Goal: Task Accomplishment & Management: Use online tool/utility

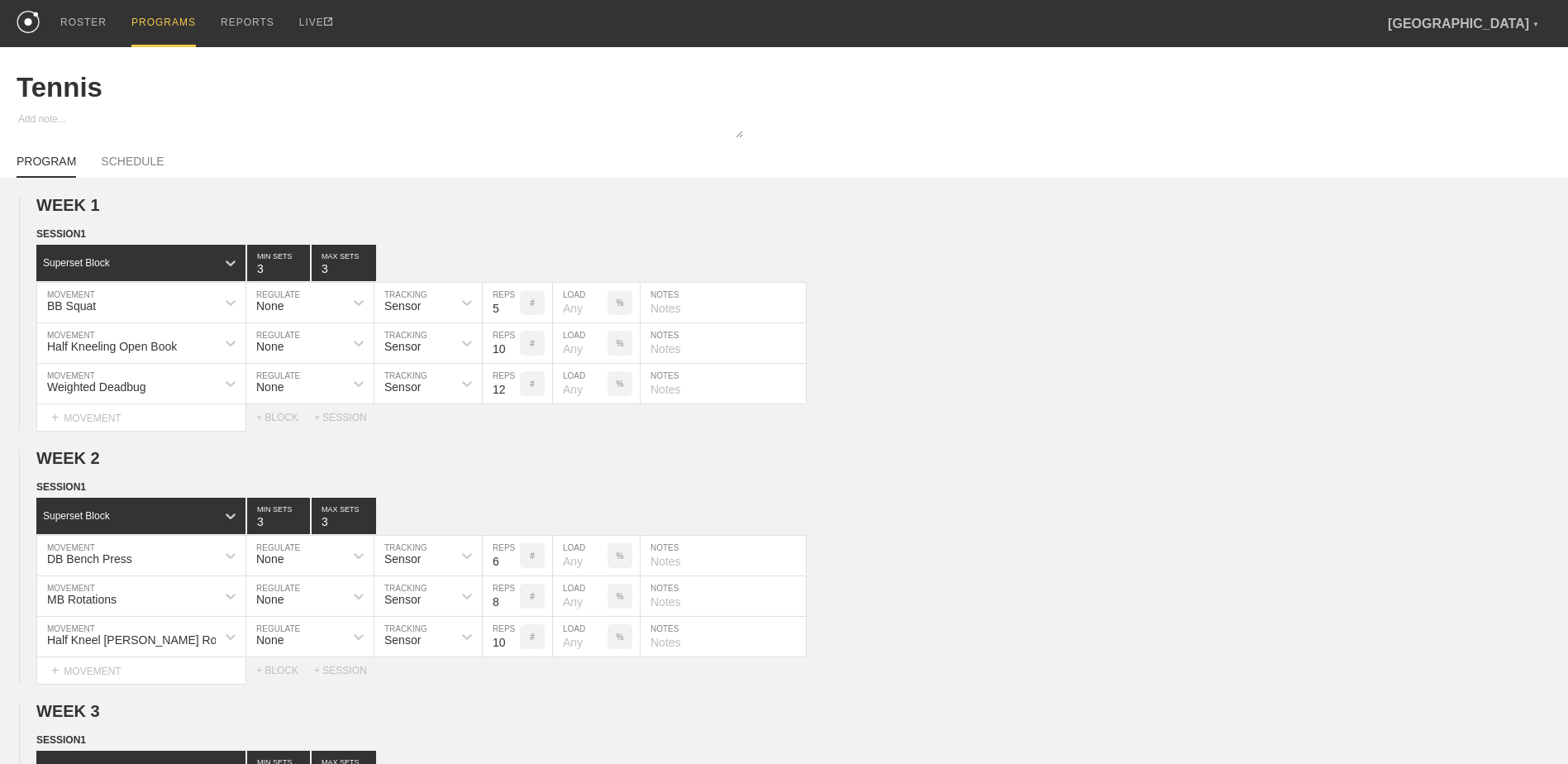
click at [159, 19] on div "PROGRAMS" at bounding box center [163, 23] width 65 height 47
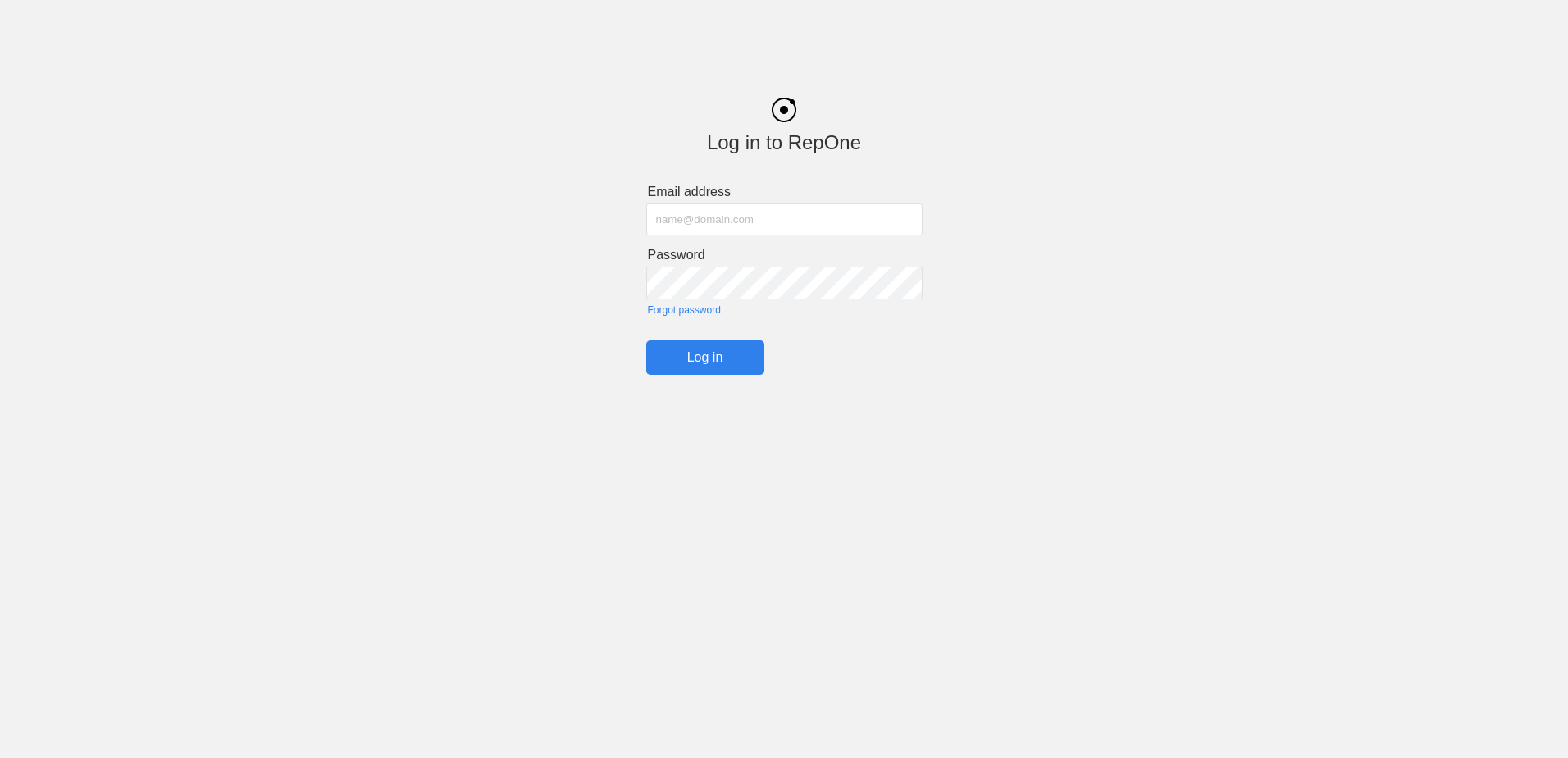
type input "[PERSON_NAME][EMAIL_ADDRESS][PERSON_NAME][DOMAIN_NAME]"
click at [714, 368] on input "Log in" at bounding box center [705, 357] width 118 height 34
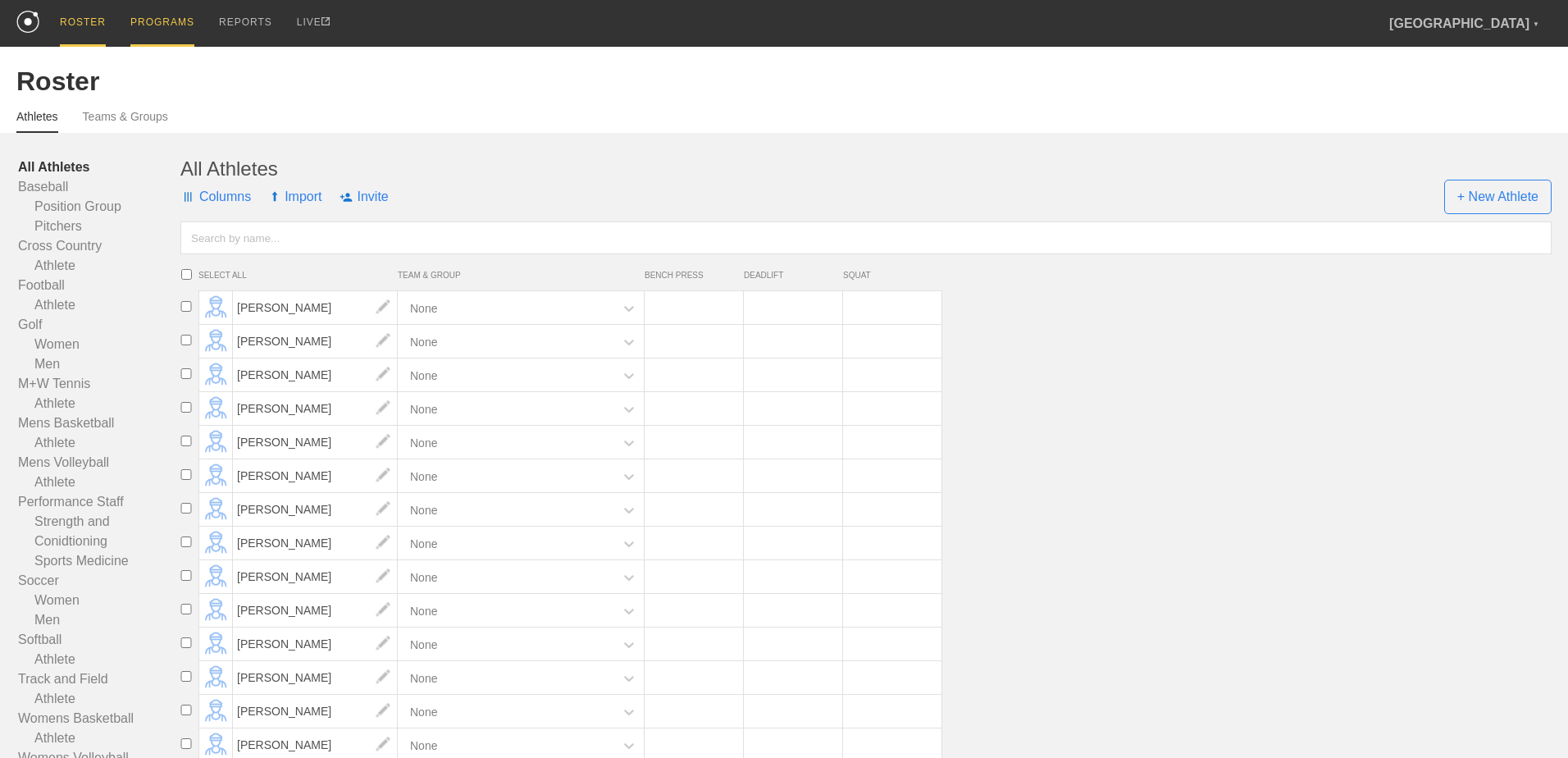
click at [138, 13] on div "PROGRAMS" at bounding box center [162, 23] width 64 height 47
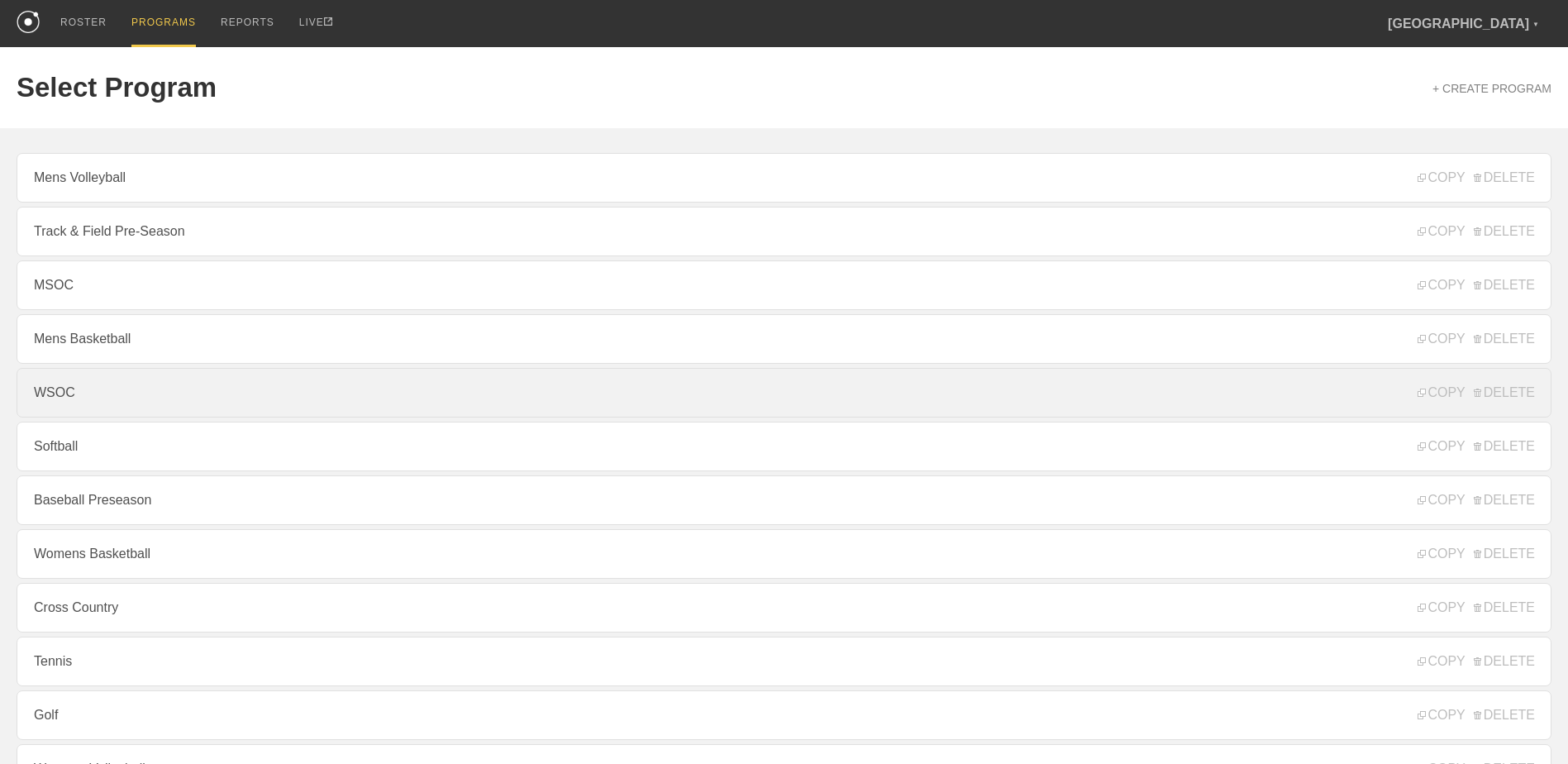
click at [162, 399] on link "WSOC" at bounding box center [784, 393] width 1534 height 50
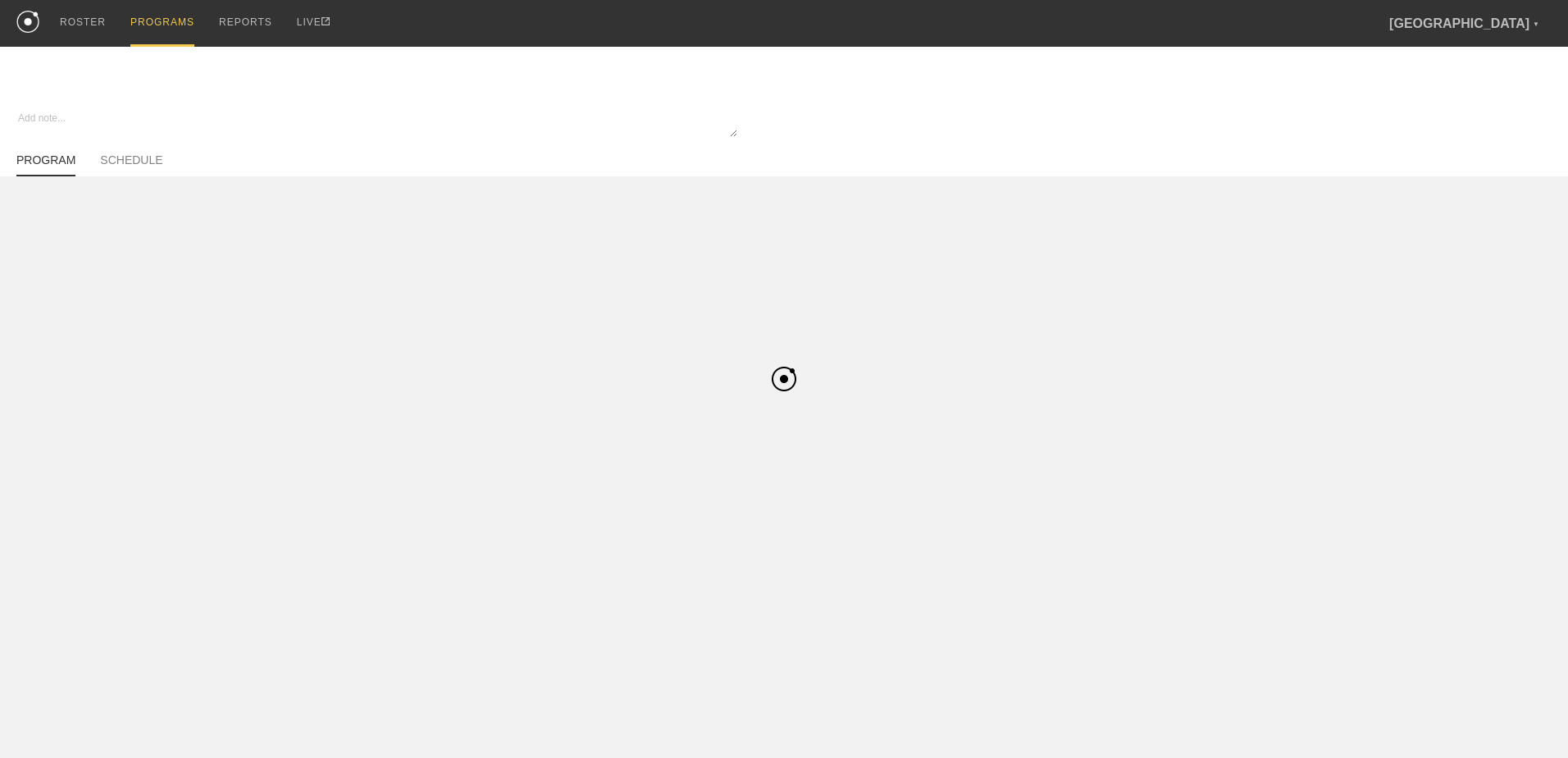
type textarea "x"
type input "WSOC"
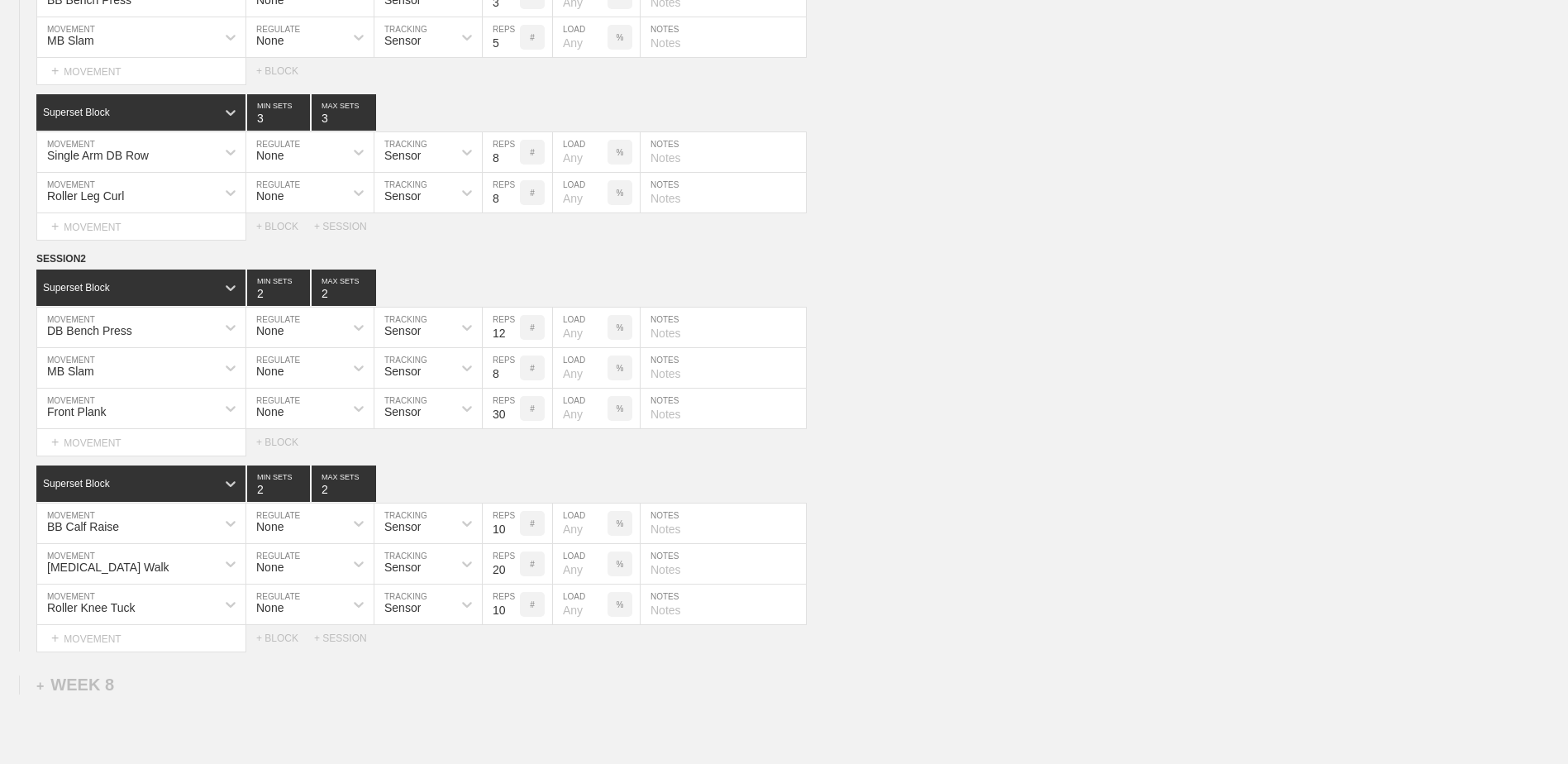
scroll to position [4651, 0]
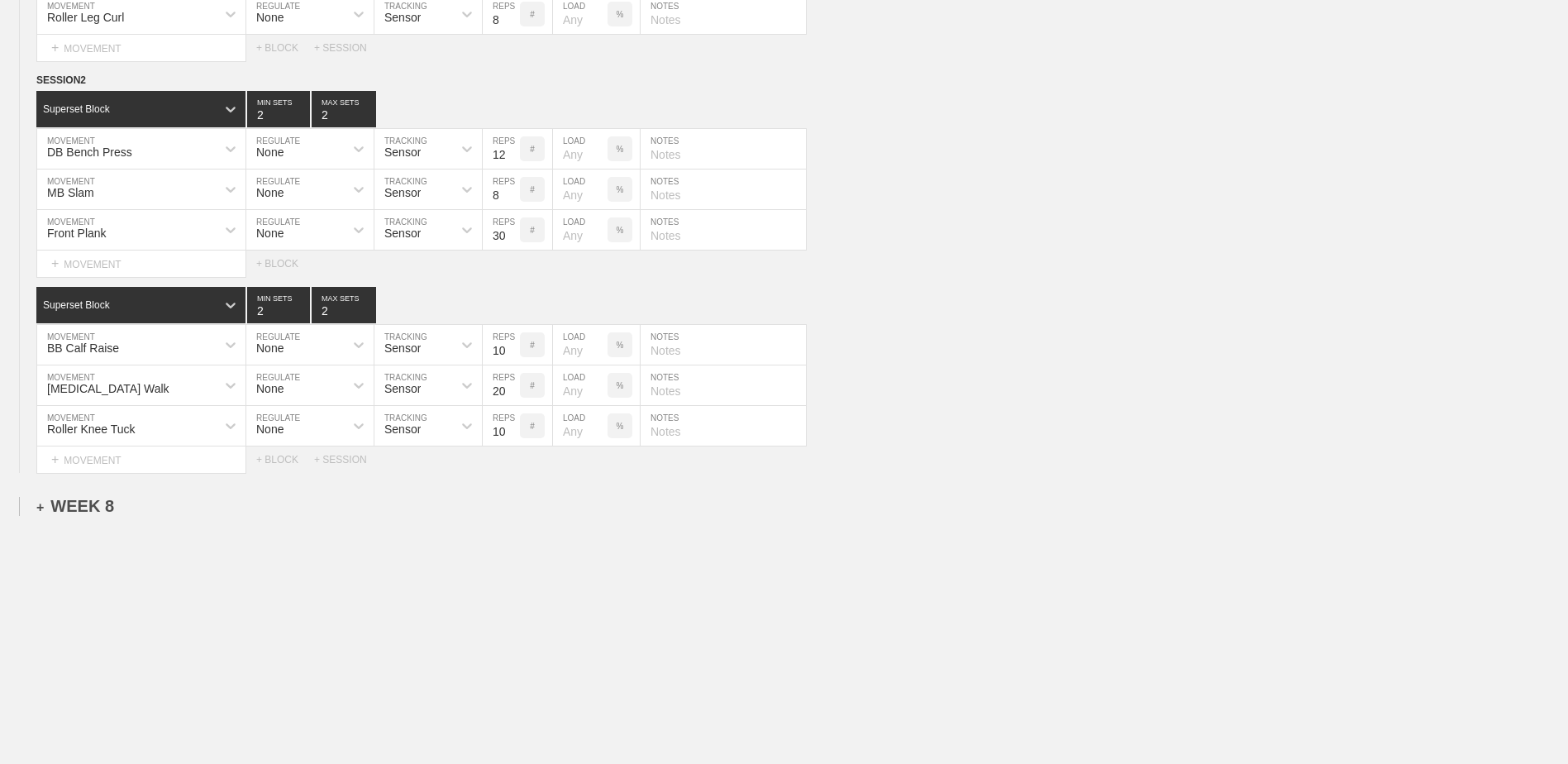
click at [95, 514] on div "+ WEEK 8" at bounding box center [75, 506] width 78 height 19
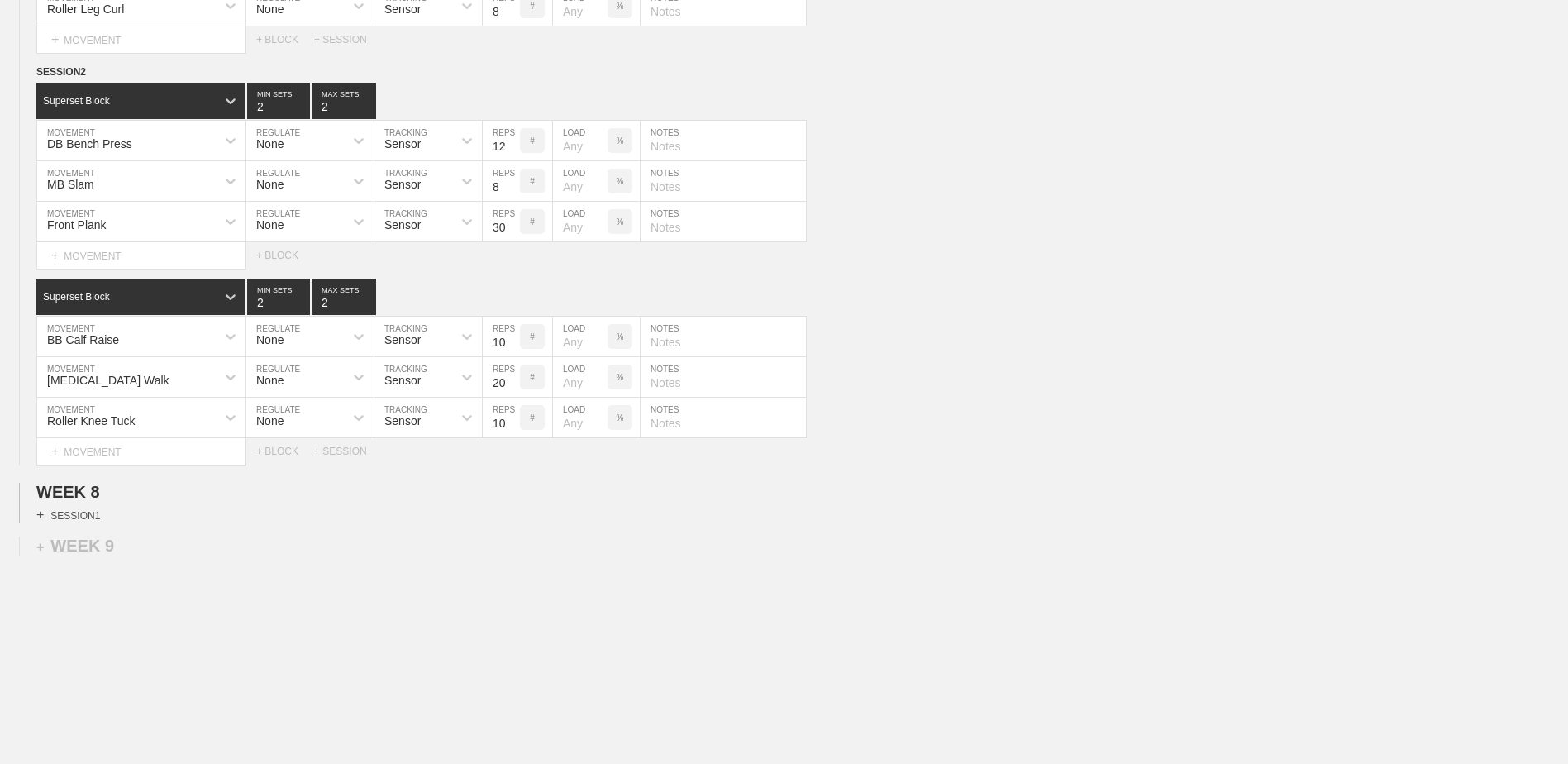
click at [85, 520] on div "+ SESSION 1" at bounding box center [68, 515] width 64 height 15
click at [148, 556] on div "+ BLOCK" at bounding box center [140, 545] width 208 height 27
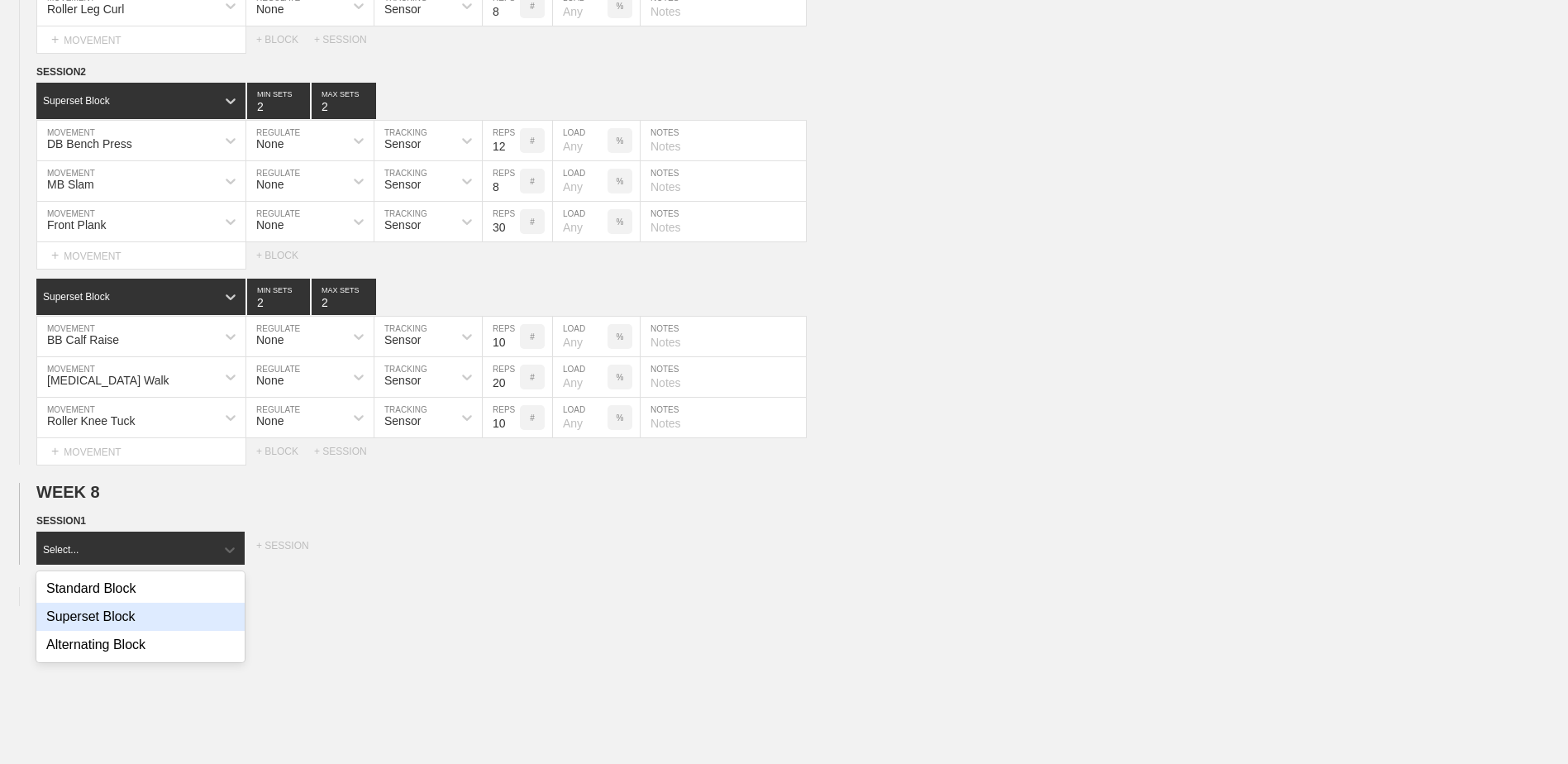
click at [173, 625] on div "Superset Block" at bounding box center [140, 617] width 208 height 28
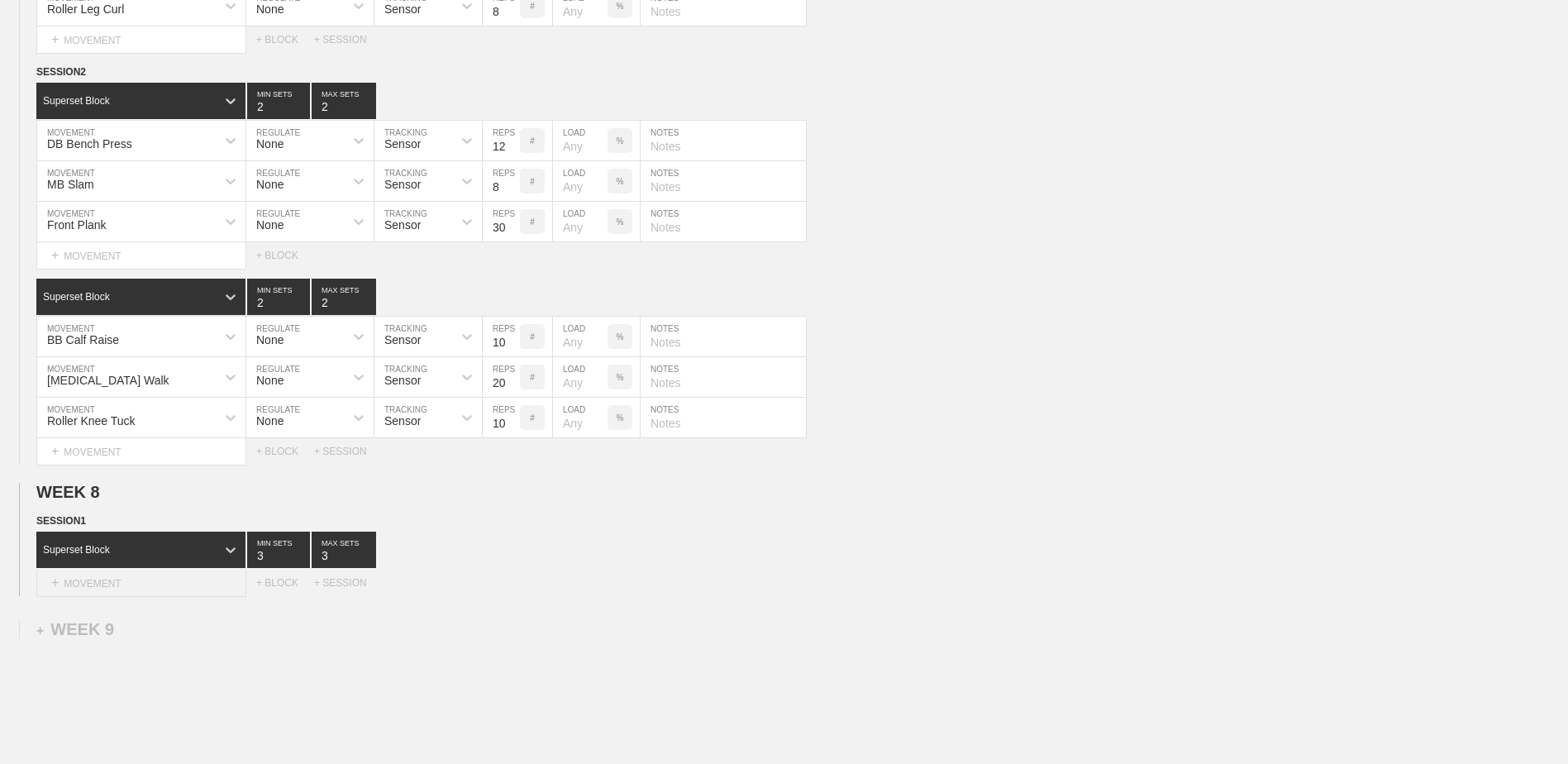
click at [154, 589] on div "+ MOVEMENT" at bounding box center [141, 583] width 210 height 28
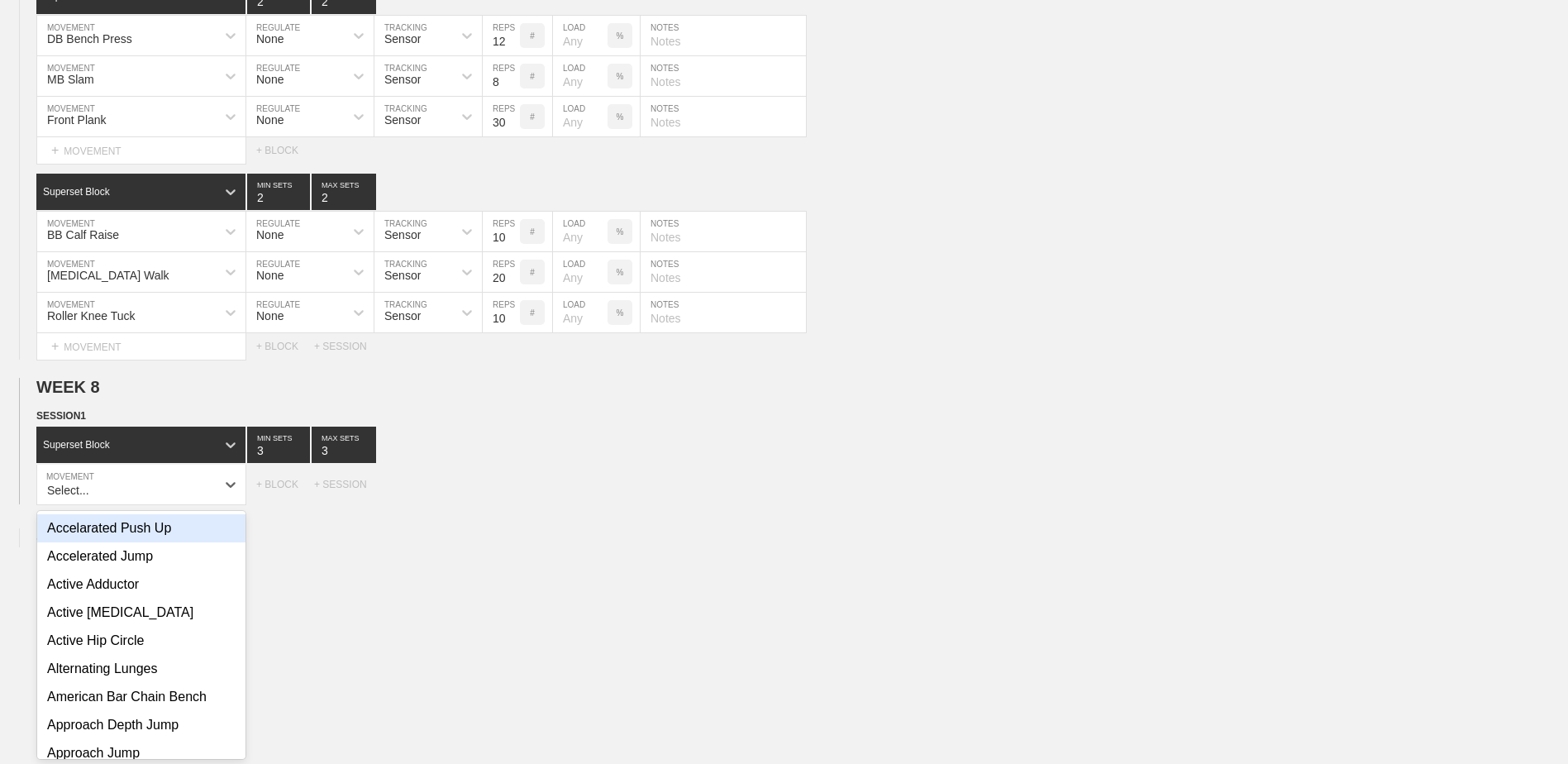
scroll to position [4767, 0]
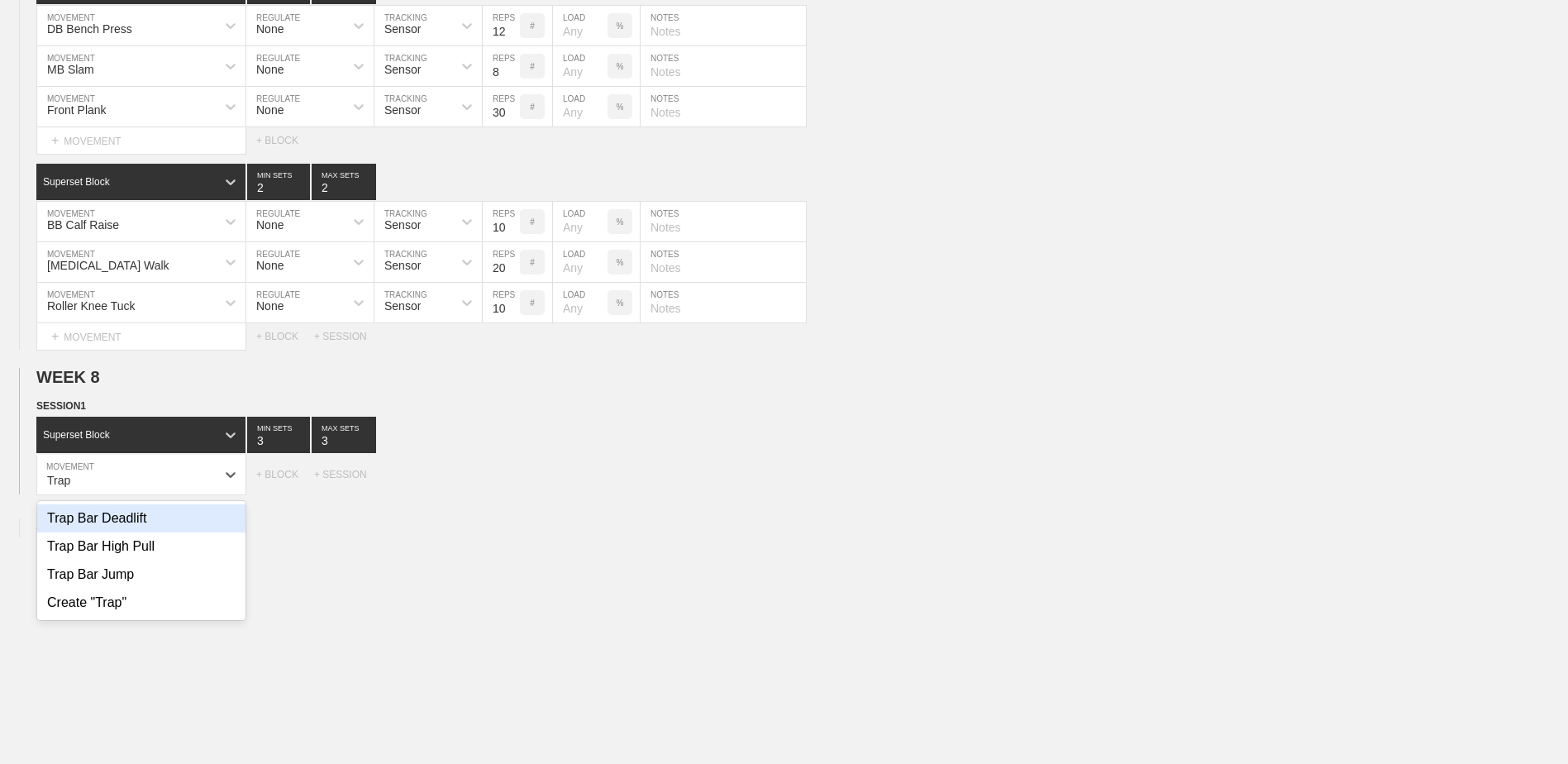
click at [97, 532] on div "Trap Bar Deadlift" at bounding box center [141, 518] width 208 height 28
type input "Trap"
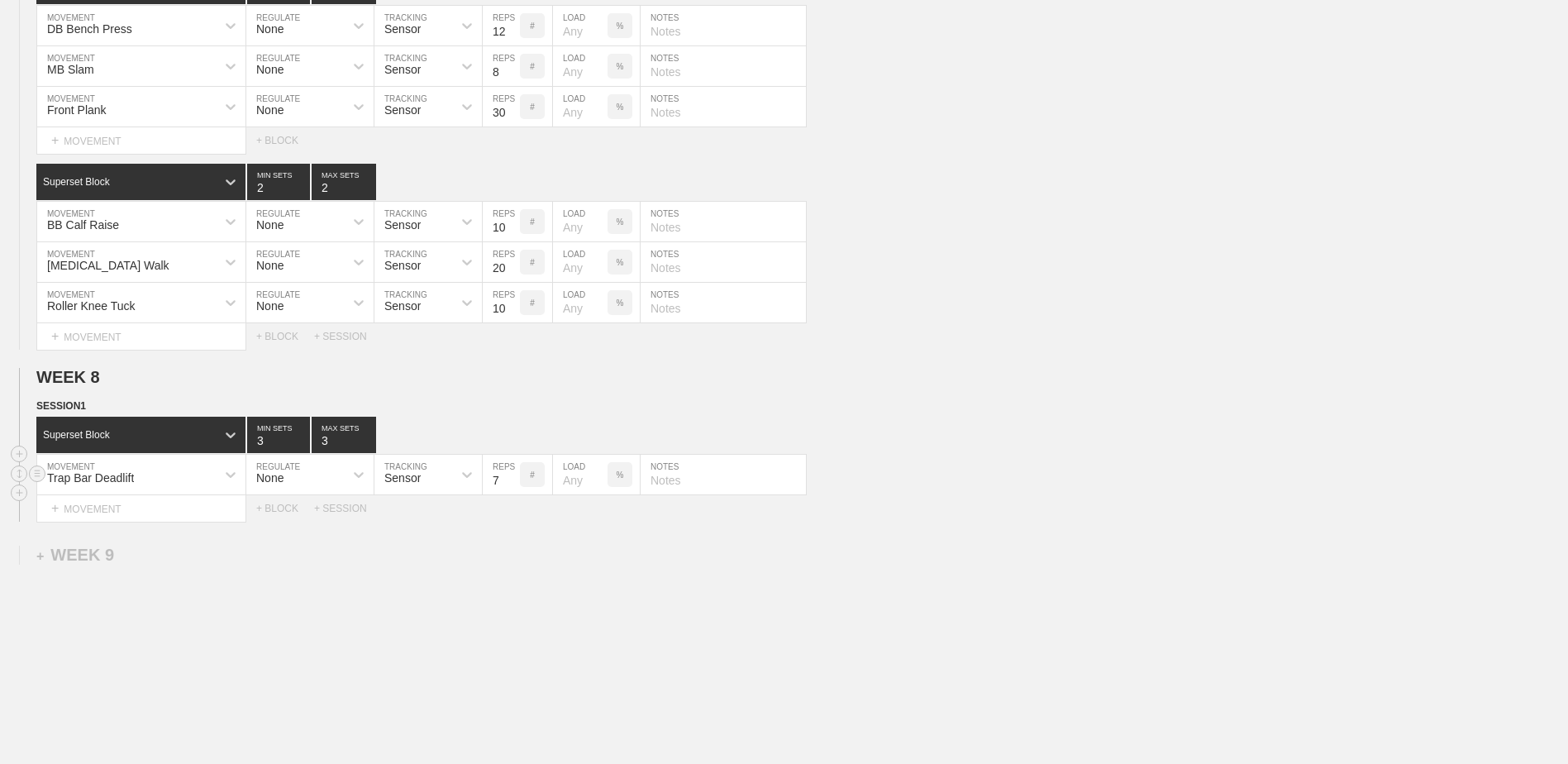
click at [508, 491] on input "7" at bounding box center [501, 474] width 37 height 40
click at [508, 491] on input "6" at bounding box center [501, 474] width 37 height 40
click at [510, 491] on input "5" at bounding box center [501, 474] width 37 height 40
click at [510, 491] on input "4" at bounding box center [501, 474] width 37 height 40
type input "3"
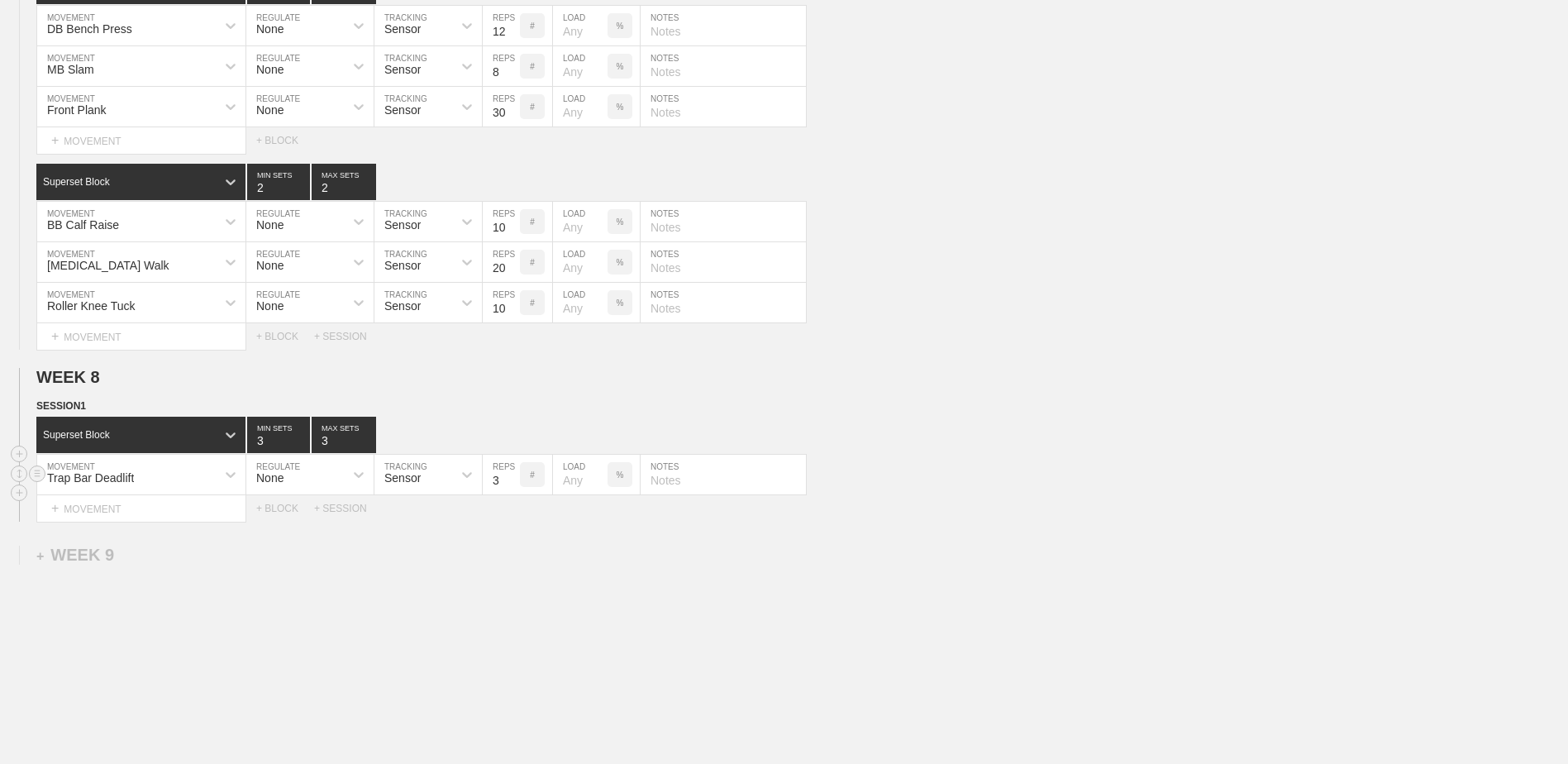
click at [510, 491] on input "3" at bounding box center [501, 474] width 37 height 40
click at [205, 513] on div "+ MOVEMENT" at bounding box center [141, 508] width 210 height 28
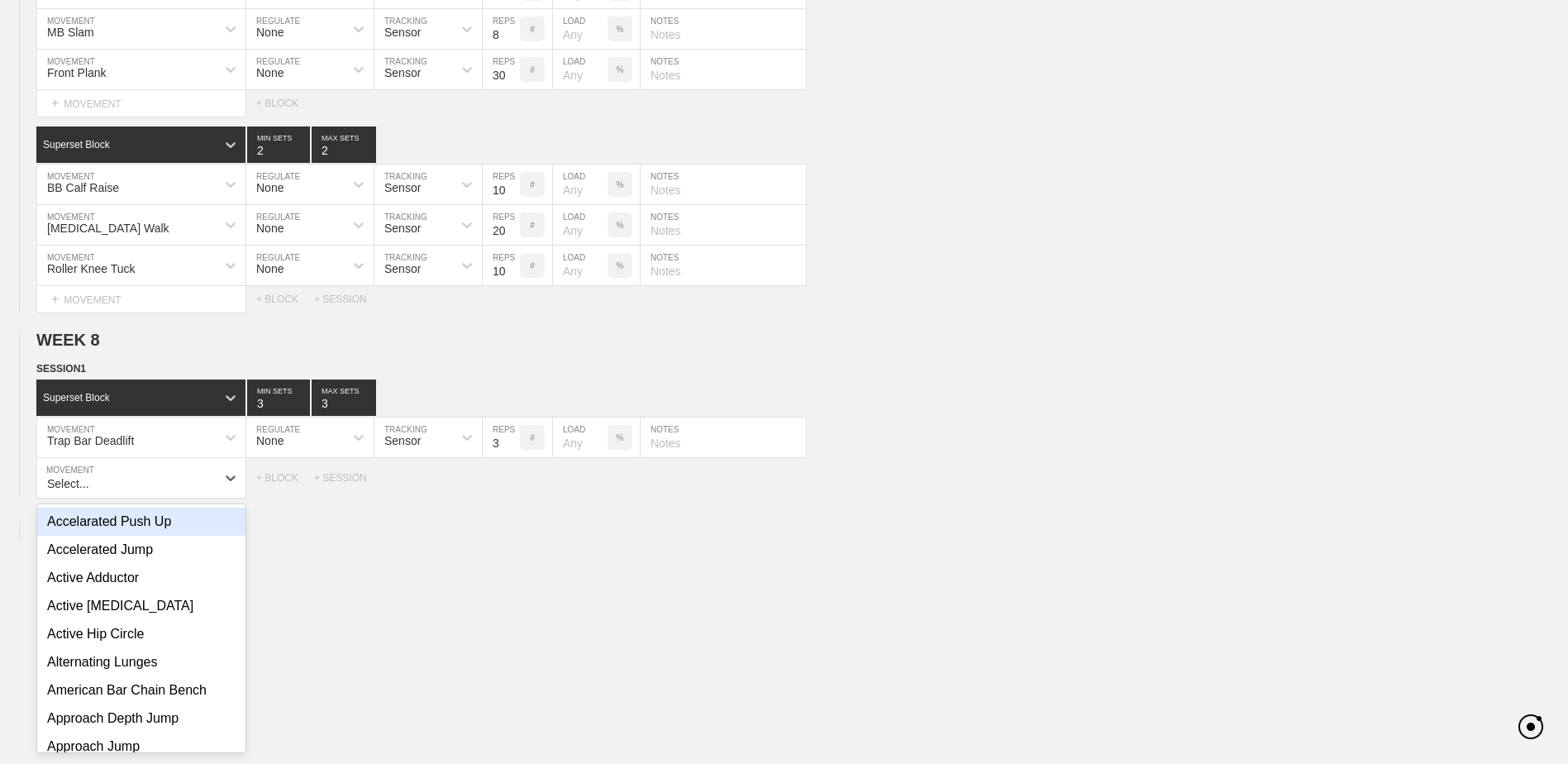
scroll to position [4807, 0]
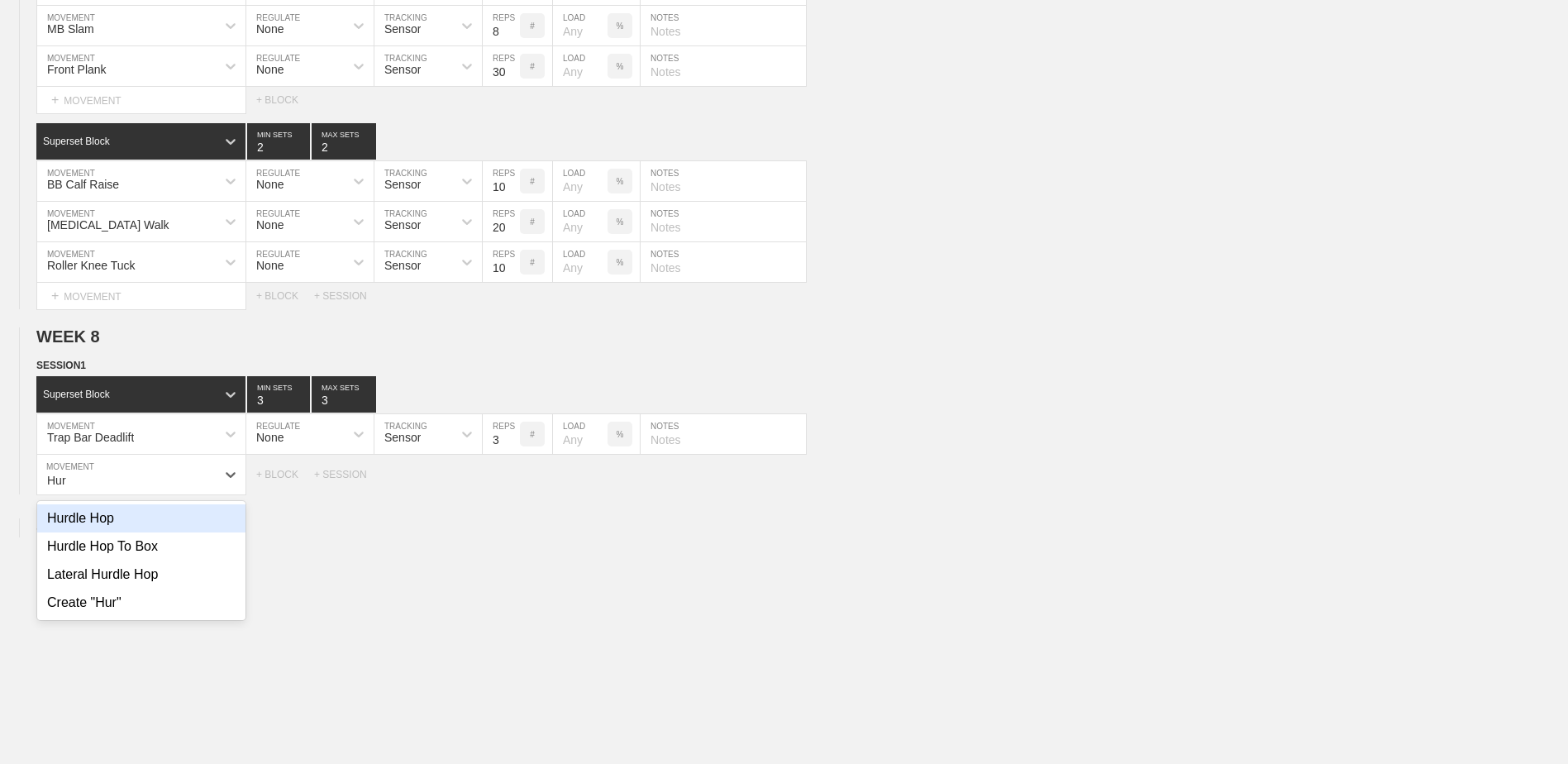
click at [196, 530] on div "Hurdle Hop" at bounding box center [141, 518] width 208 height 28
type input "Hur"
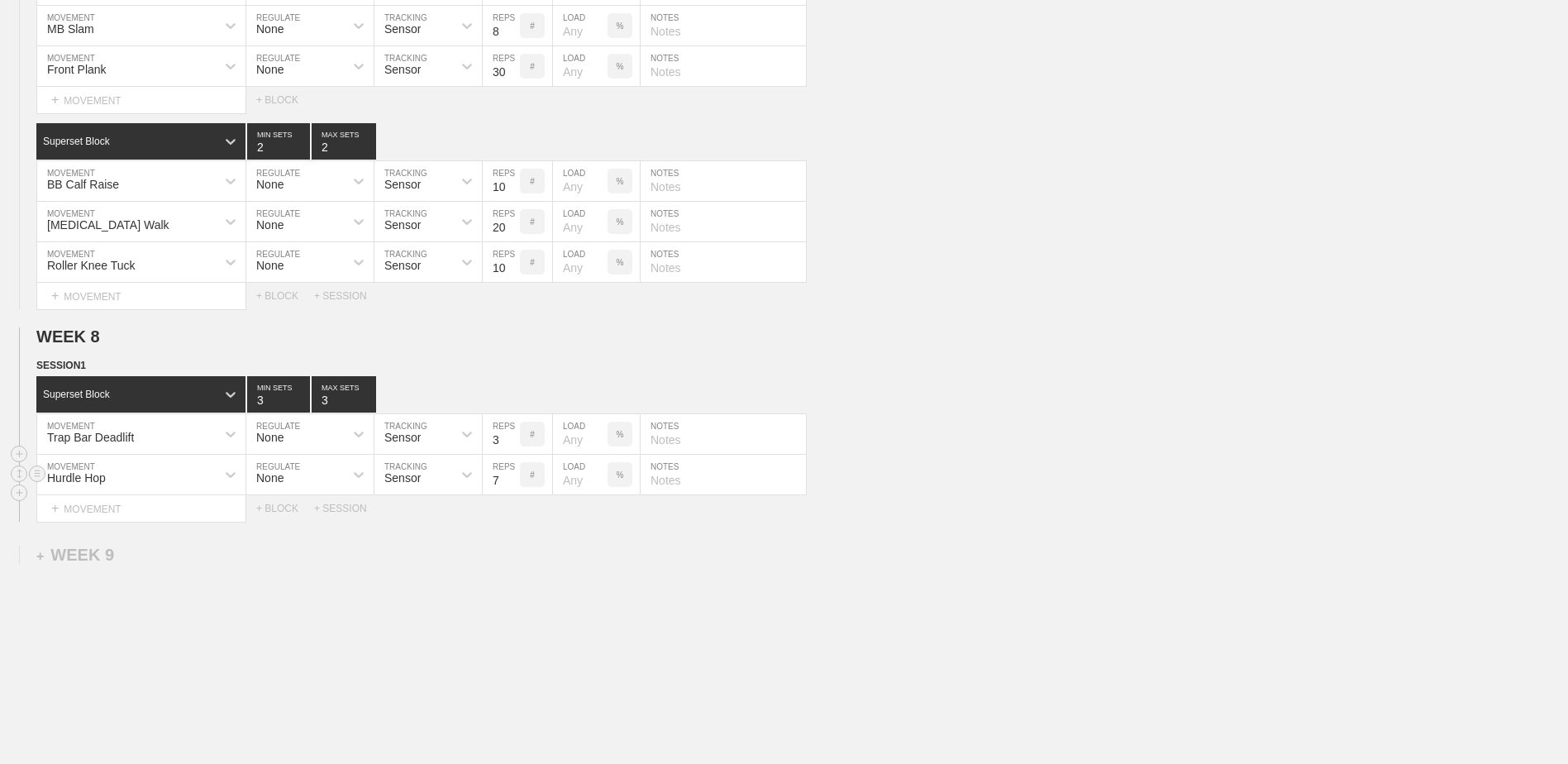
click at [513, 491] on input "7" at bounding box center [501, 474] width 37 height 40
click at [513, 491] on input "6" at bounding box center [501, 474] width 37 height 40
click at [513, 491] on input "5" at bounding box center [501, 474] width 37 height 40
click at [513, 491] on input "4" at bounding box center [501, 474] width 37 height 40
click at [513, 491] on input "3" at bounding box center [501, 474] width 37 height 40
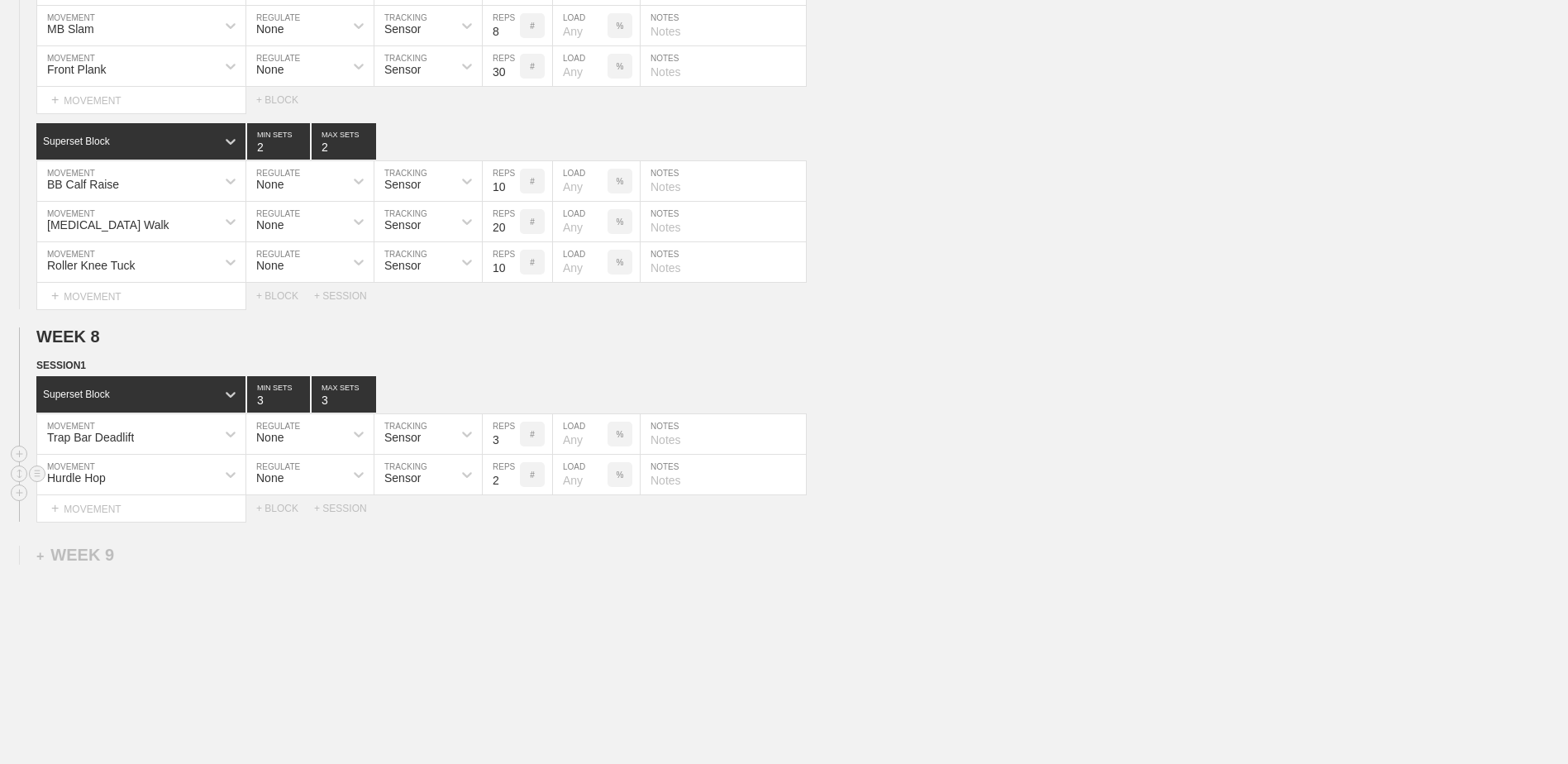
type input "2"
click at [513, 491] on input "2" at bounding box center [501, 474] width 37 height 40
type input "4"
click at [301, 406] on input "4" at bounding box center [278, 394] width 63 height 36
type input "4"
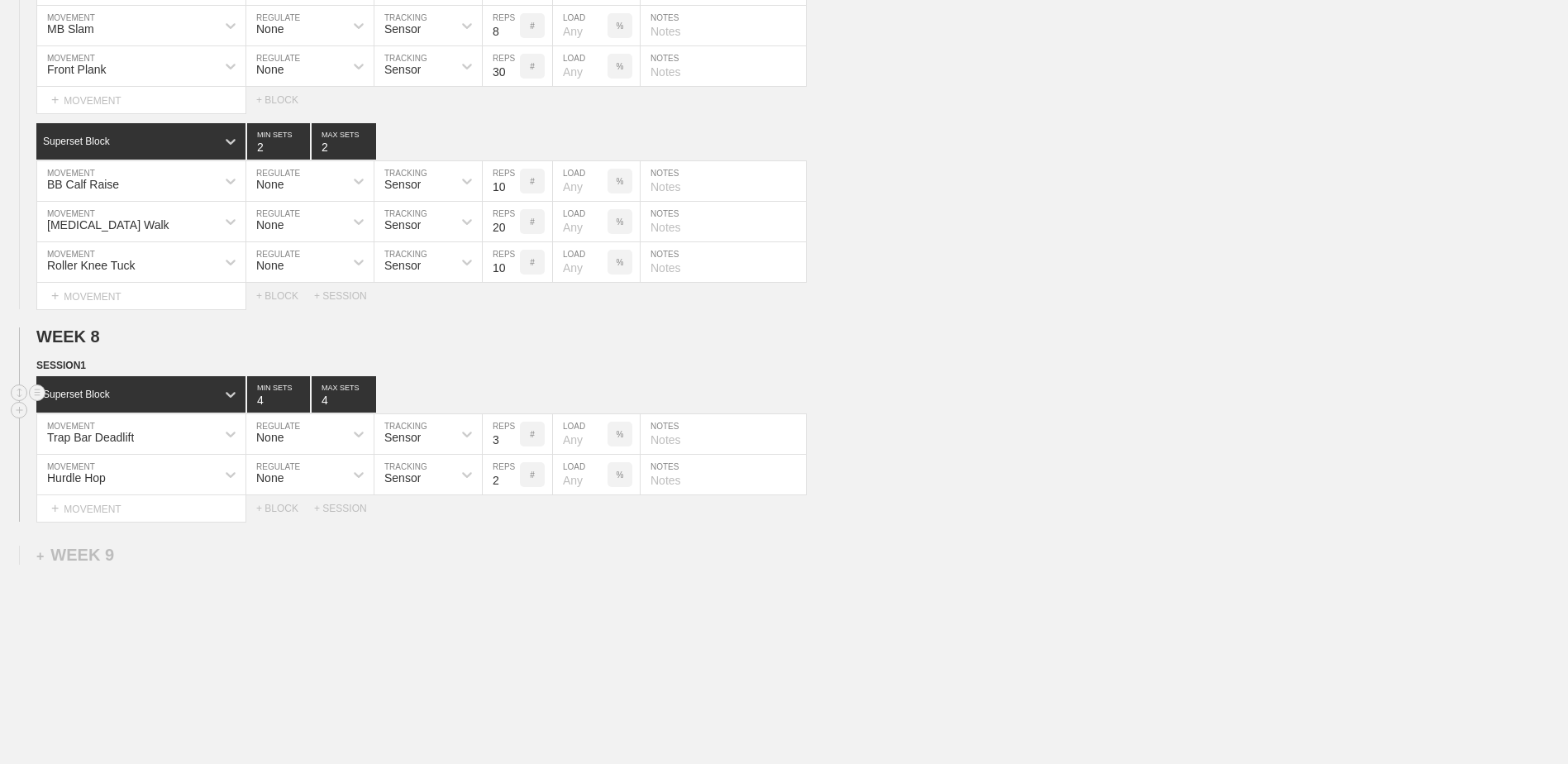
click at [370, 404] on input "4" at bounding box center [343, 394] width 65 height 36
click at [175, 523] on div "+ MOVEMENT" at bounding box center [141, 508] width 210 height 28
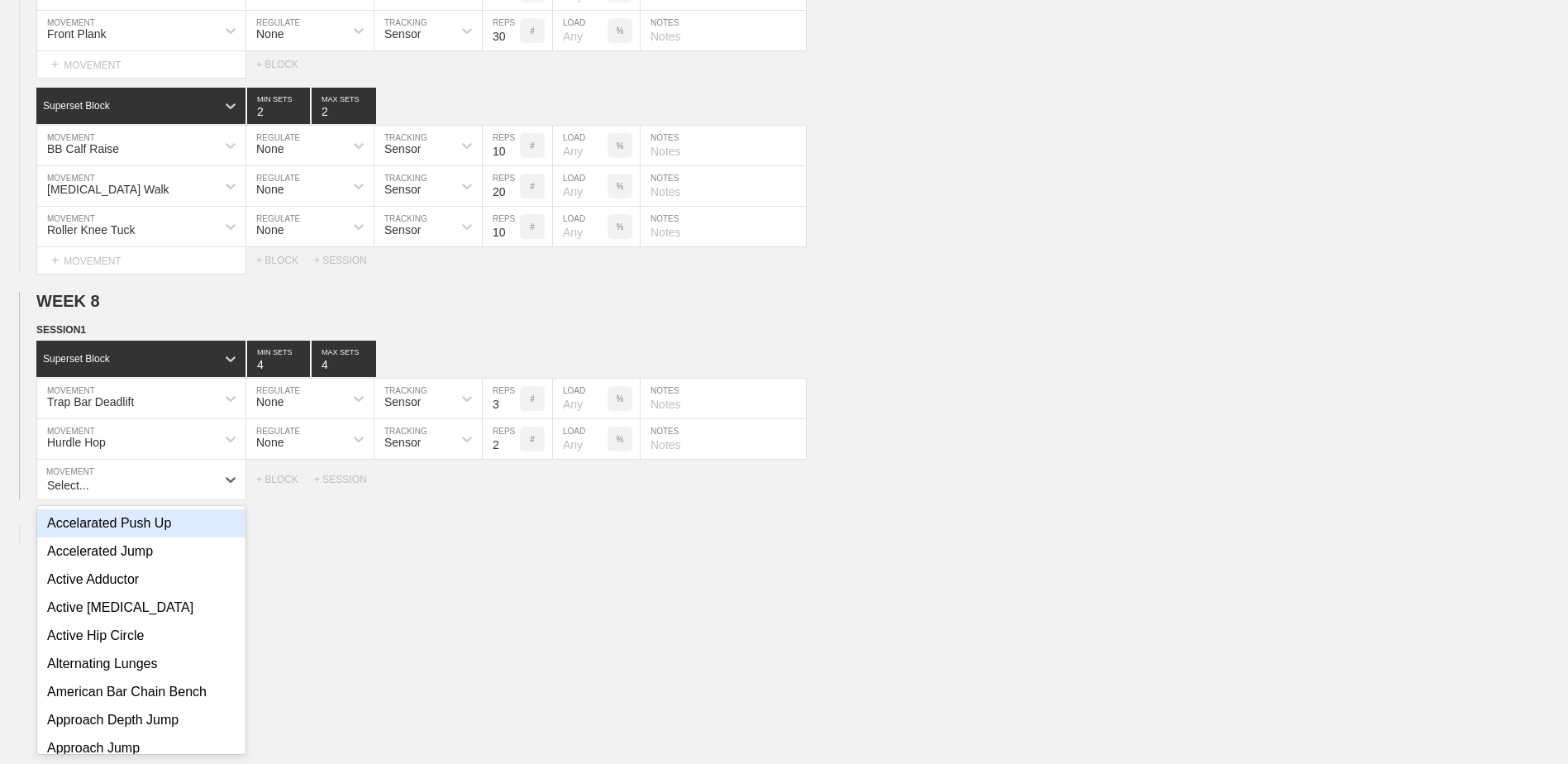
scroll to position [4848, 0]
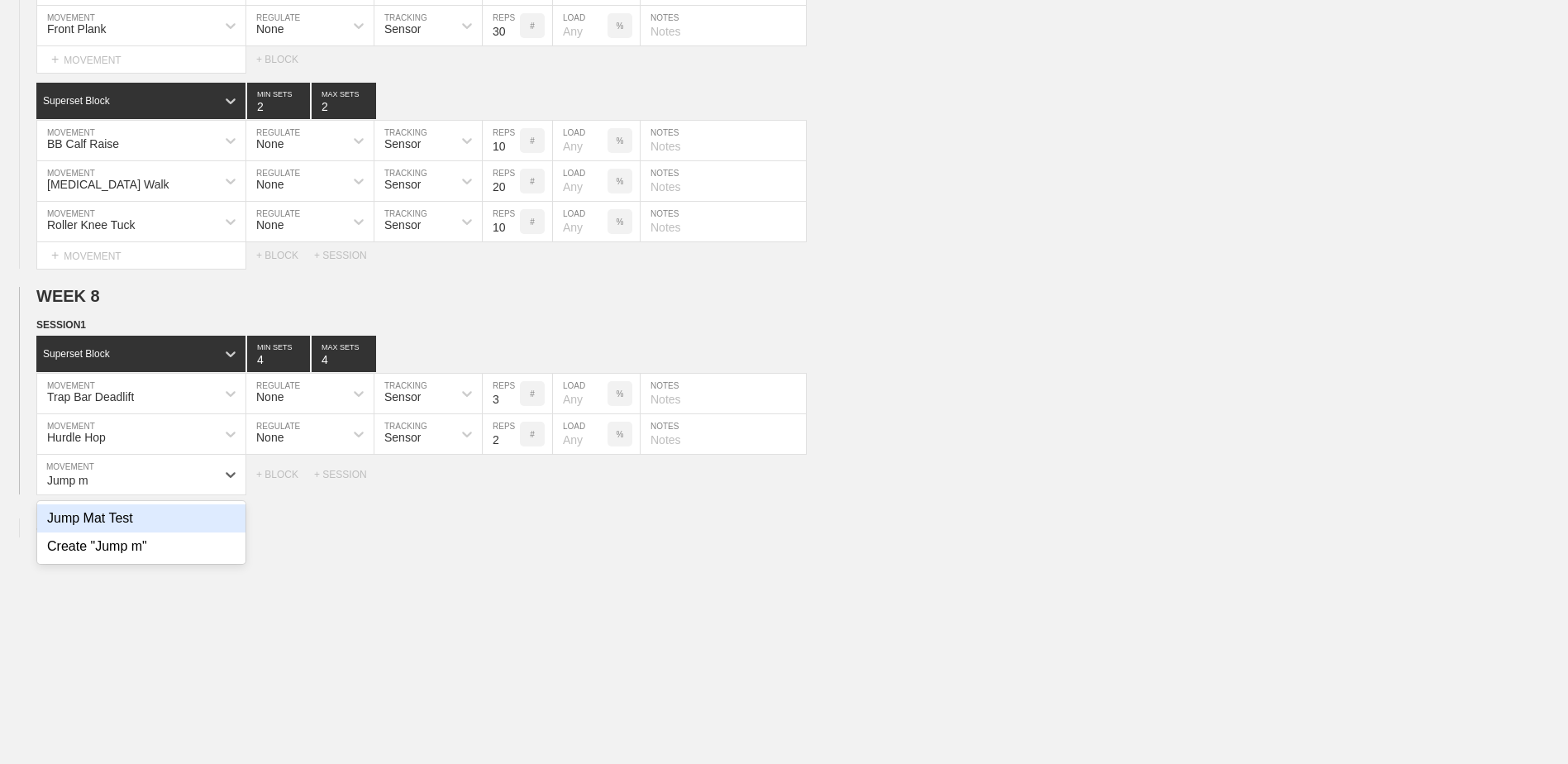
click at [175, 524] on div "Jump Mat Test" at bounding box center [141, 518] width 208 height 28
type input "Jump m"
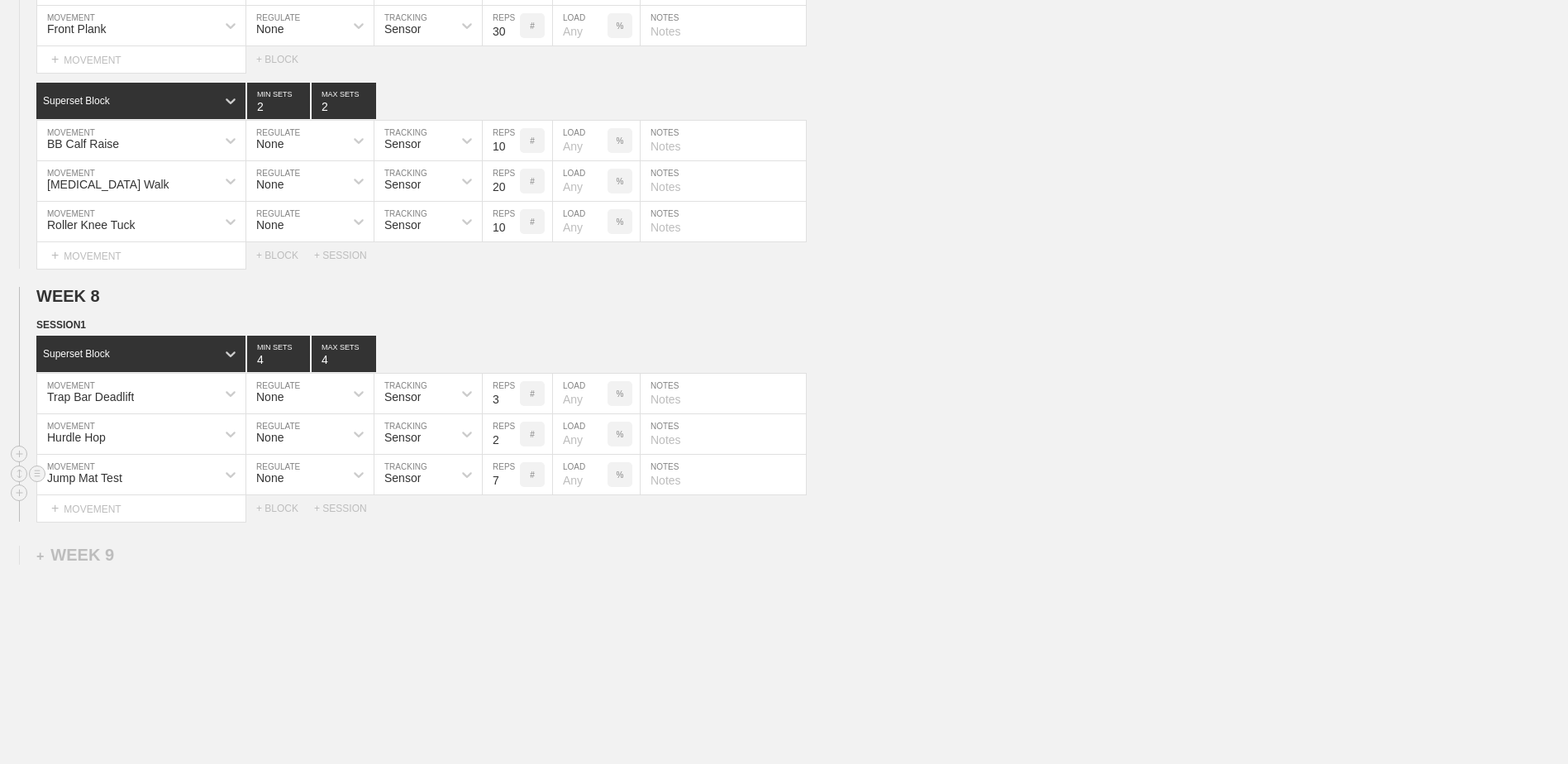
click at [512, 491] on input "7" at bounding box center [501, 474] width 37 height 40
click at [512, 491] on input "6" at bounding box center [501, 474] width 37 height 40
click at [512, 491] on input "5" at bounding box center [501, 474] width 37 height 40
click at [512, 491] on input "4" at bounding box center [501, 474] width 37 height 40
click at [512, 491] on input "3" at bounding box center [501, 474] width 37 height 40
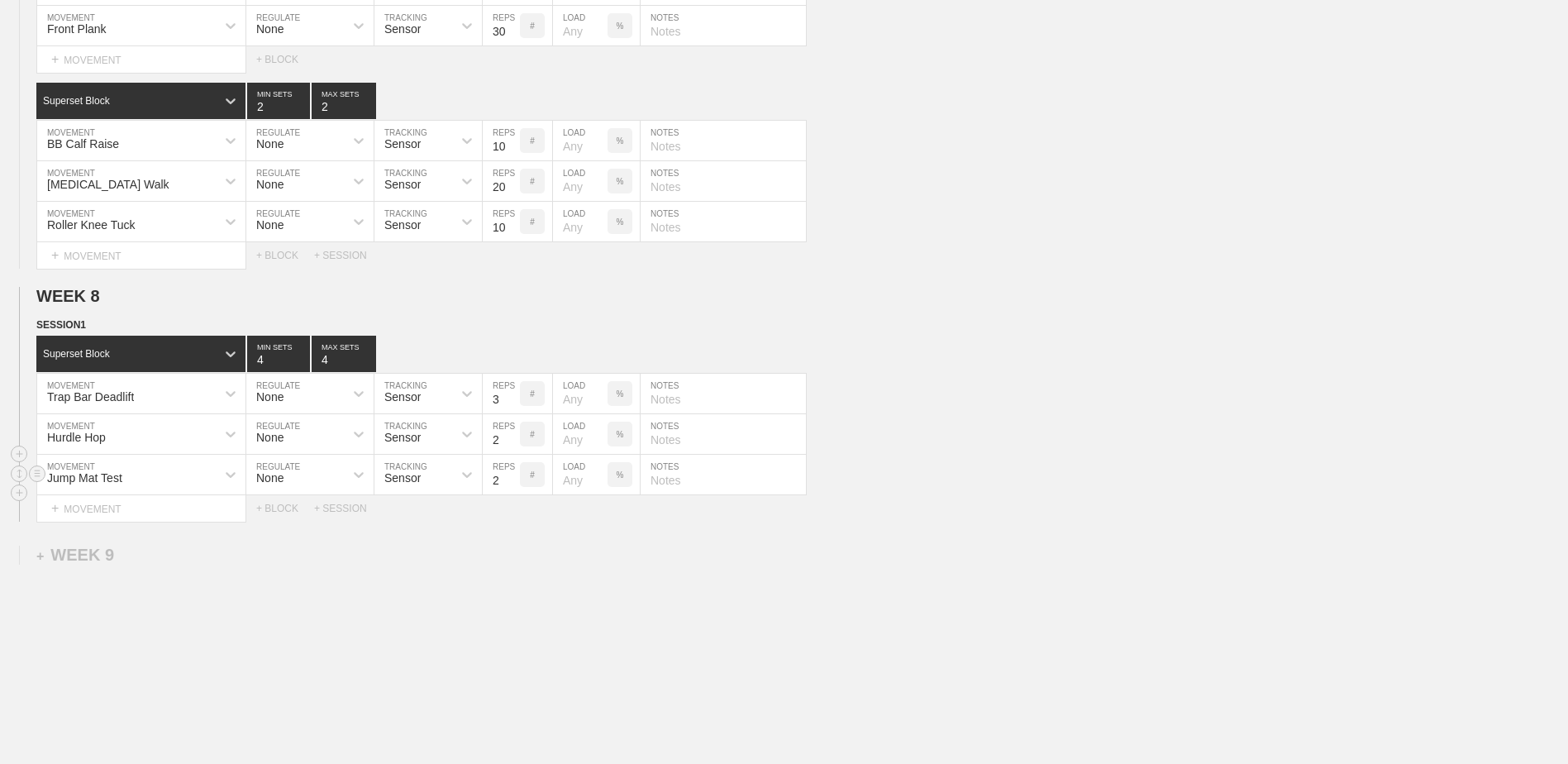
click at [512, 491] on input "2" at bounding box center [501, 474] width 37 height 40
type input "1"
click at [512, 491] on input "1" at bounding box center [501, 474] width 37 height 40
click at [285, 515] on div "+ BLOCK" at bounding box center [285, 508] width 58 height 12
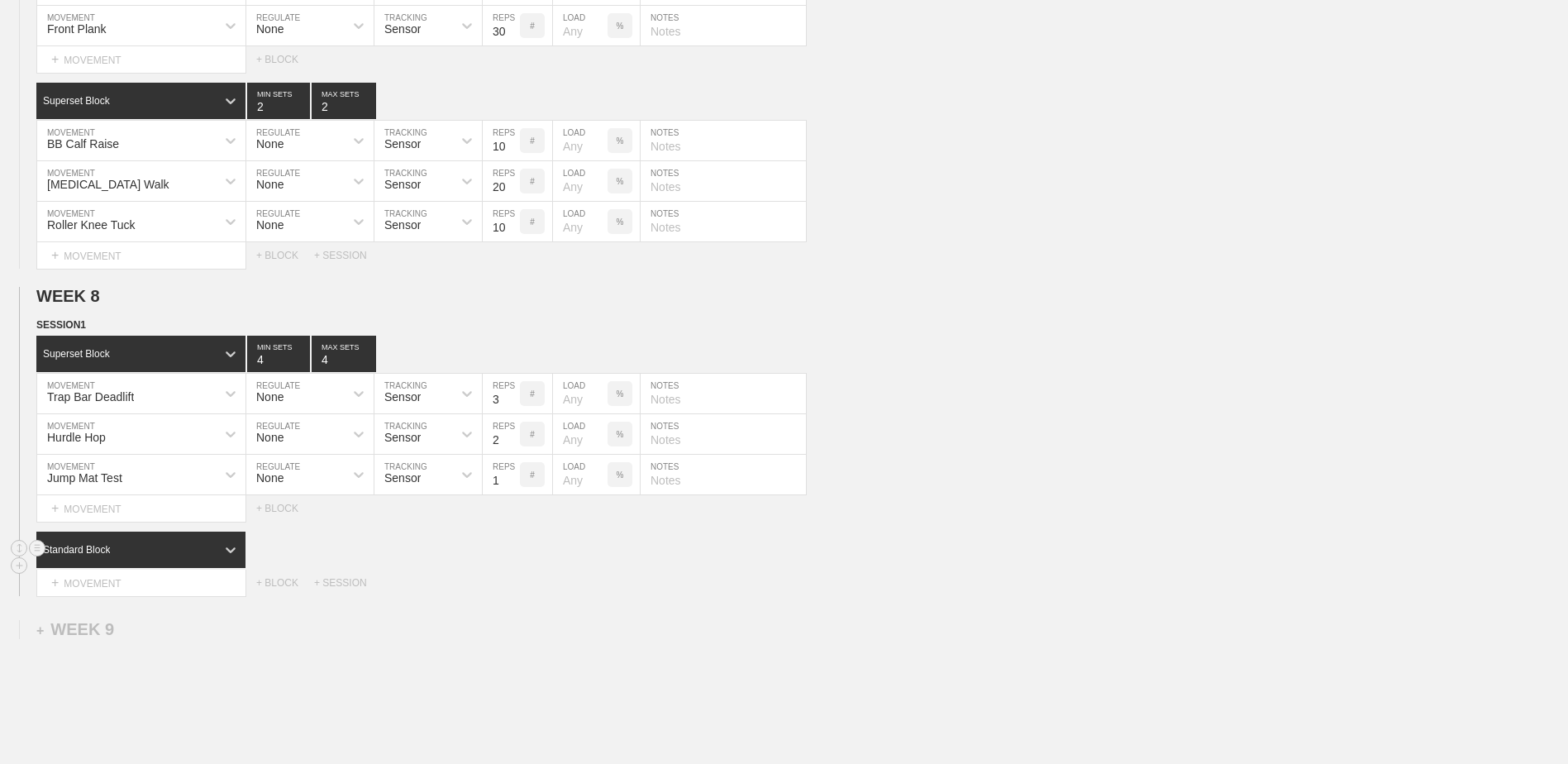
click at [118, 557] on div "Standard Block" at bounding box center [126, 549] width 179 height 15
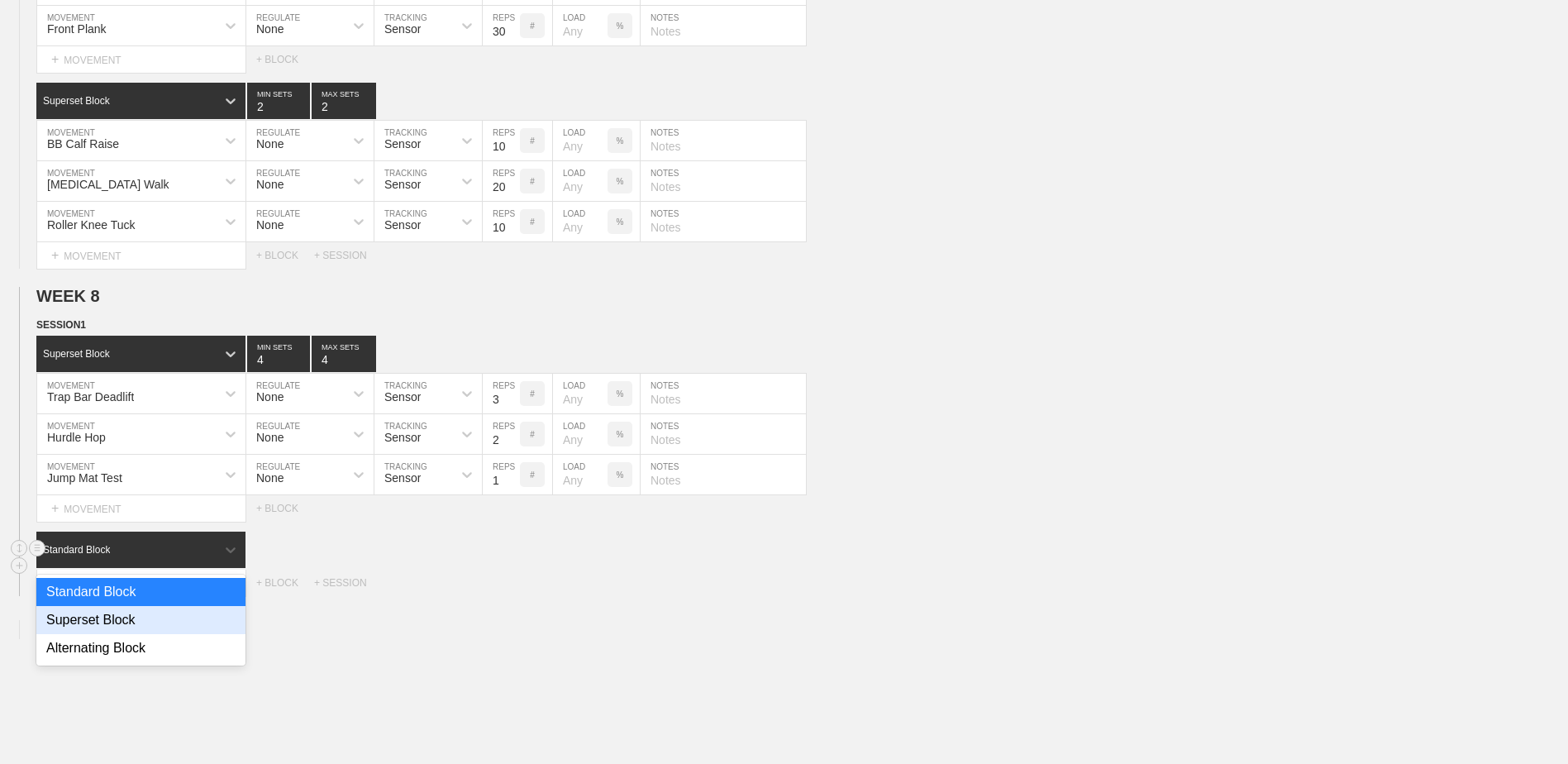
click at [116, 626] on div "Superset Block" at bounding box center [141, 620] width 209 height 28
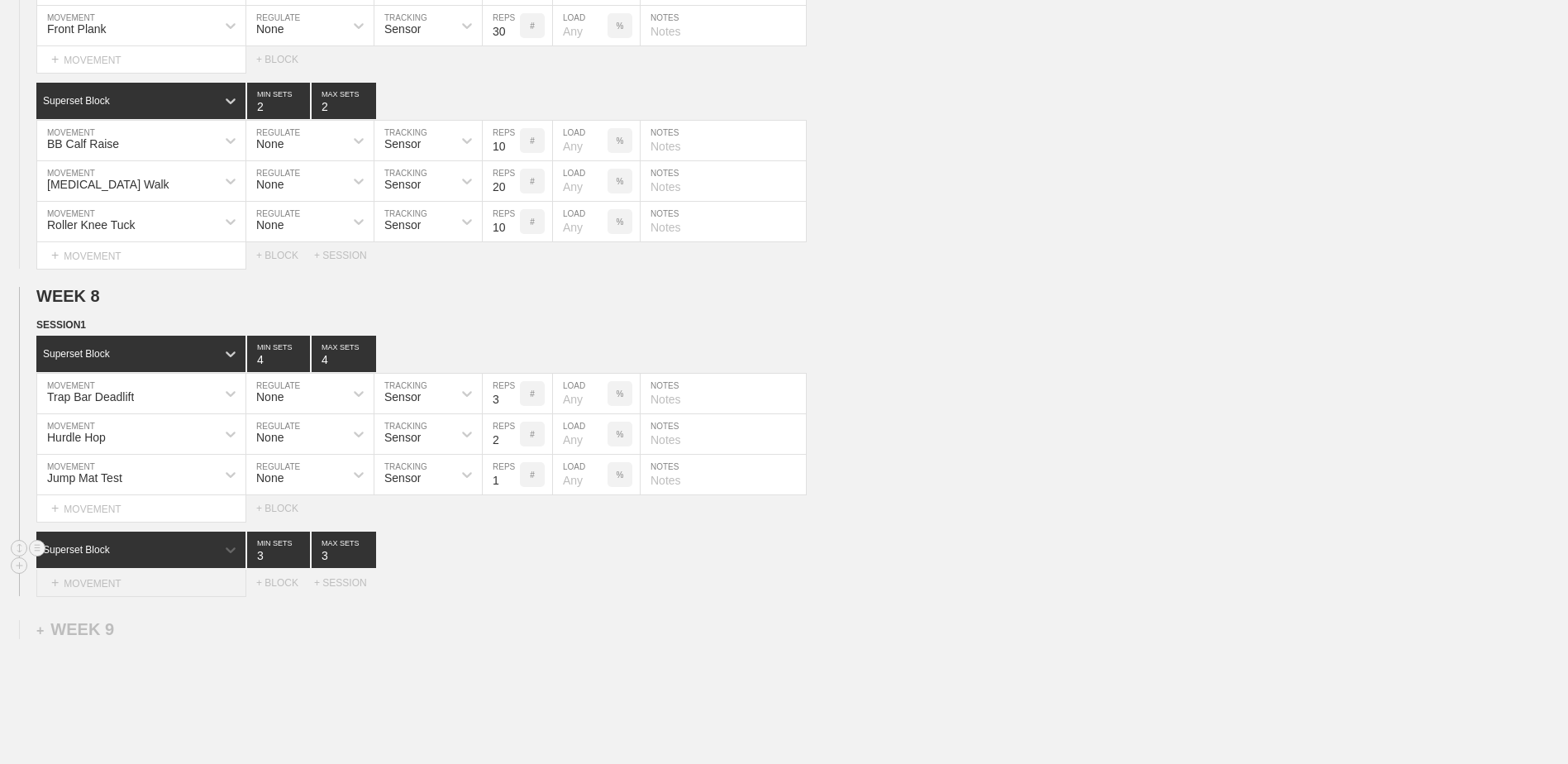
click at [114, 583] on div "+ MOVEMENT" at bounding box center [141, 583] width 210 height 28
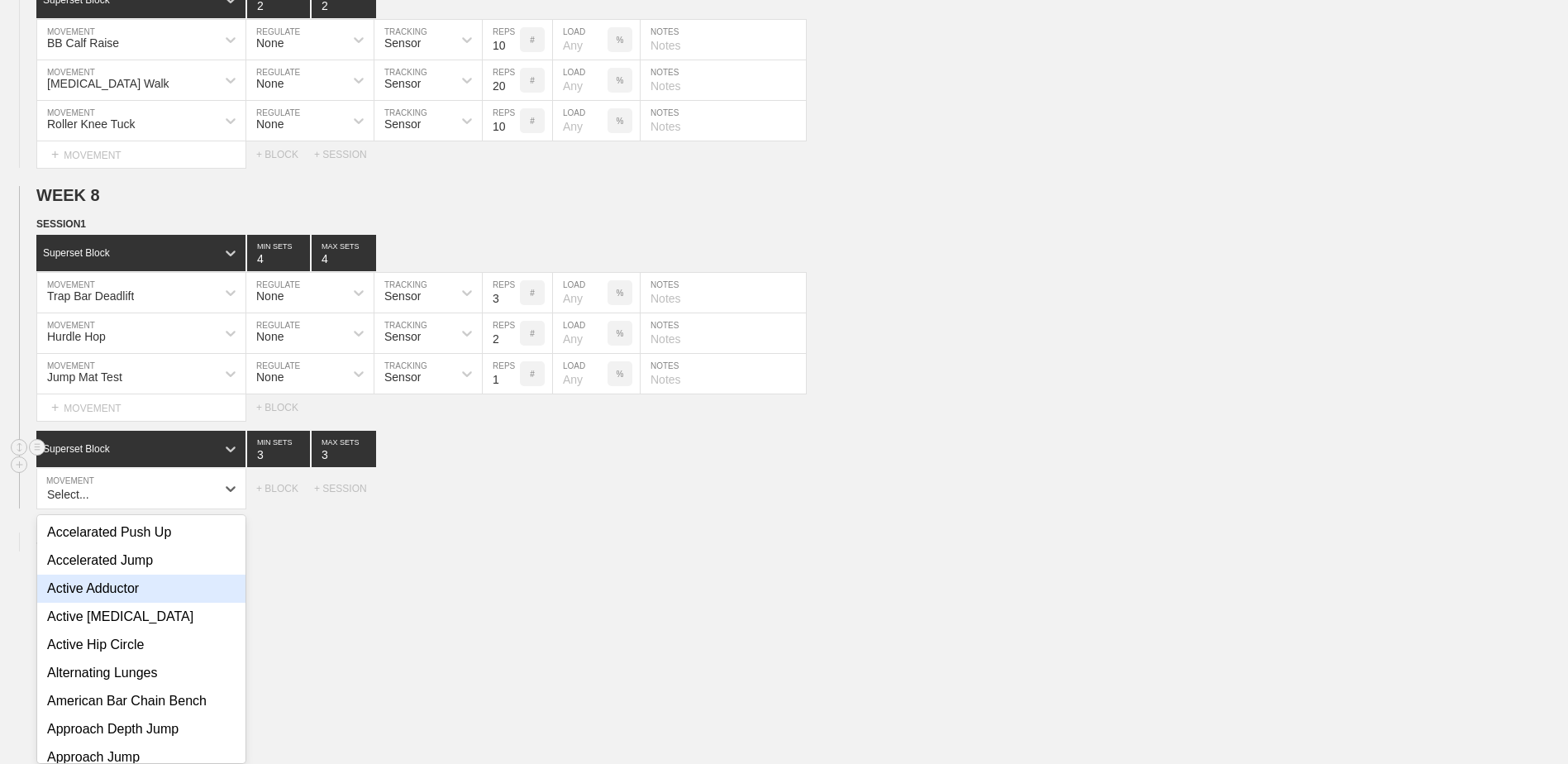
scroll to position [4963, 0]
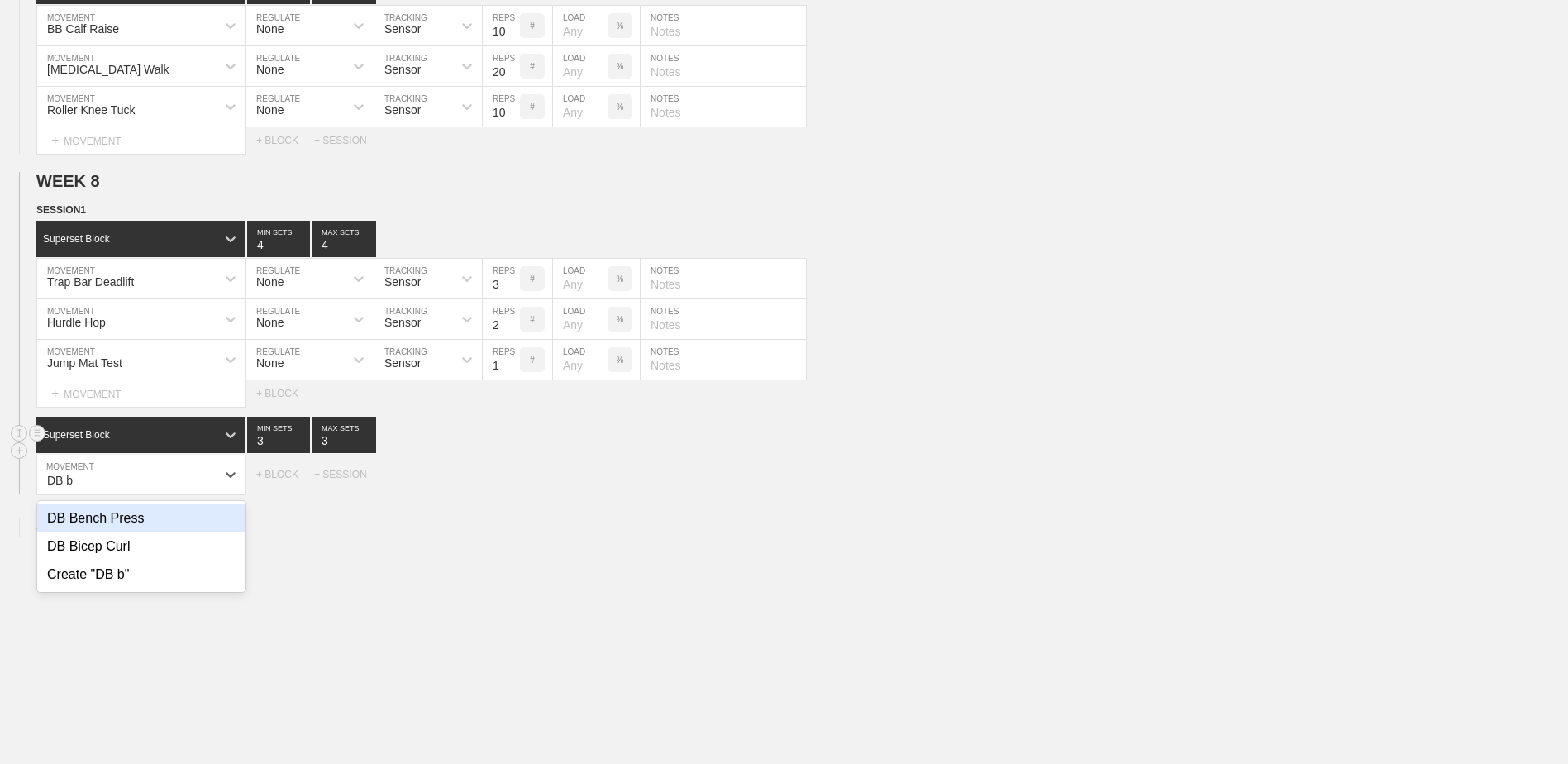
click at [119, 527] on div "DB Bench Press" at bounding box center [141, 518] width 208 height 28
type input "DB b"
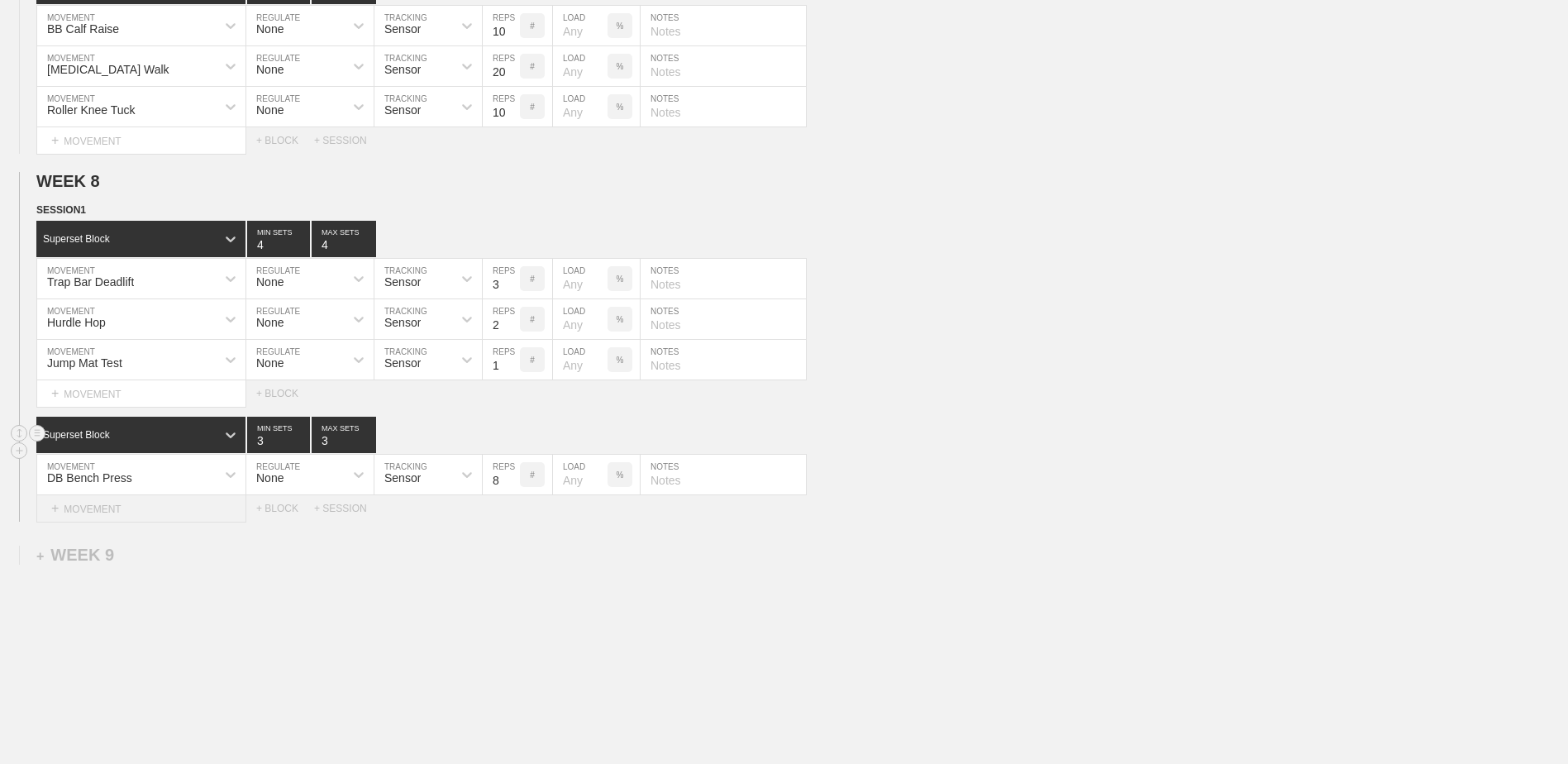
click at [151, 519] on div "+ MOVEMENT" at bounding box center [141, 508] width 210 height 28
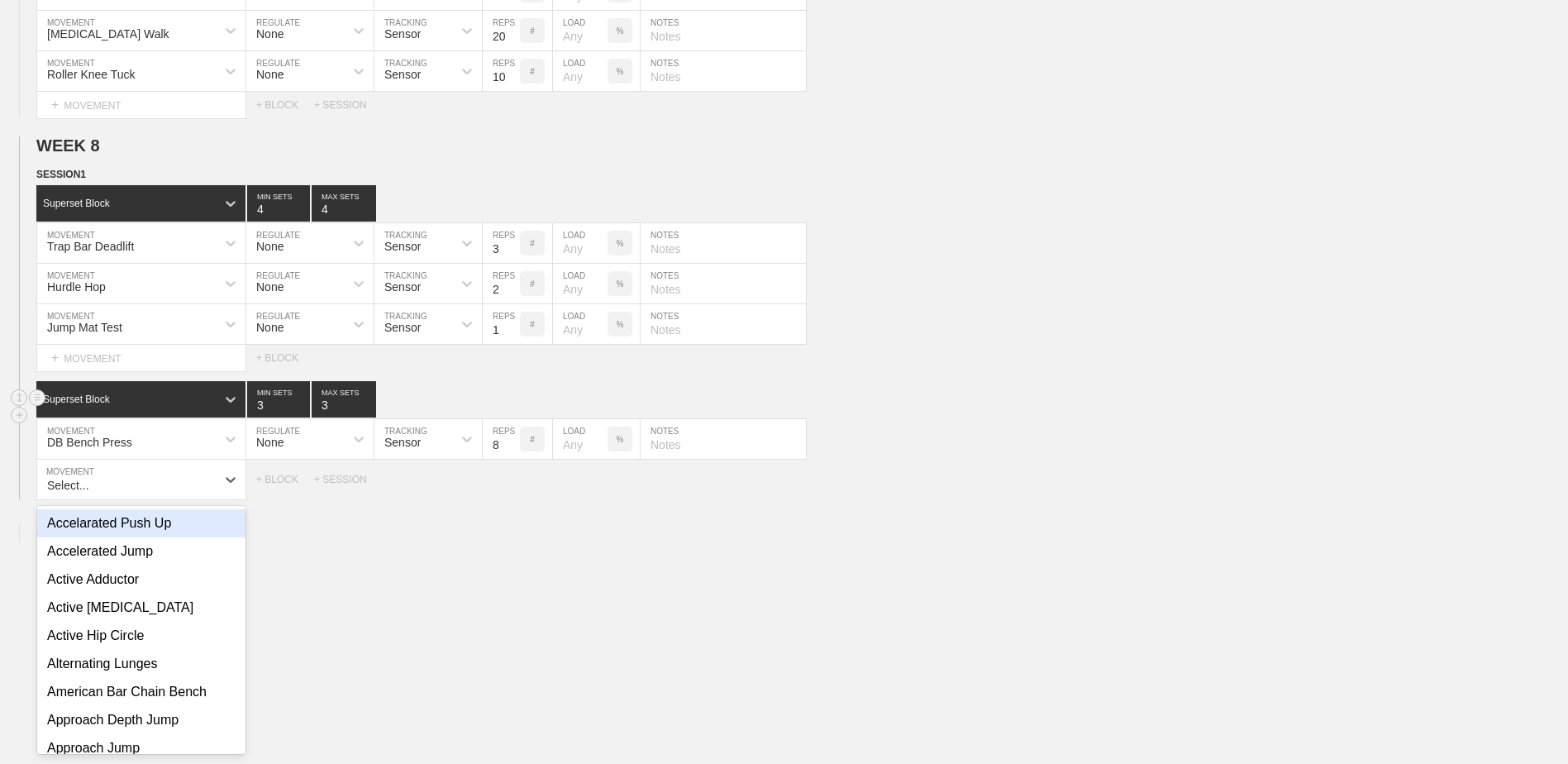
scroll to position [5003, 0]
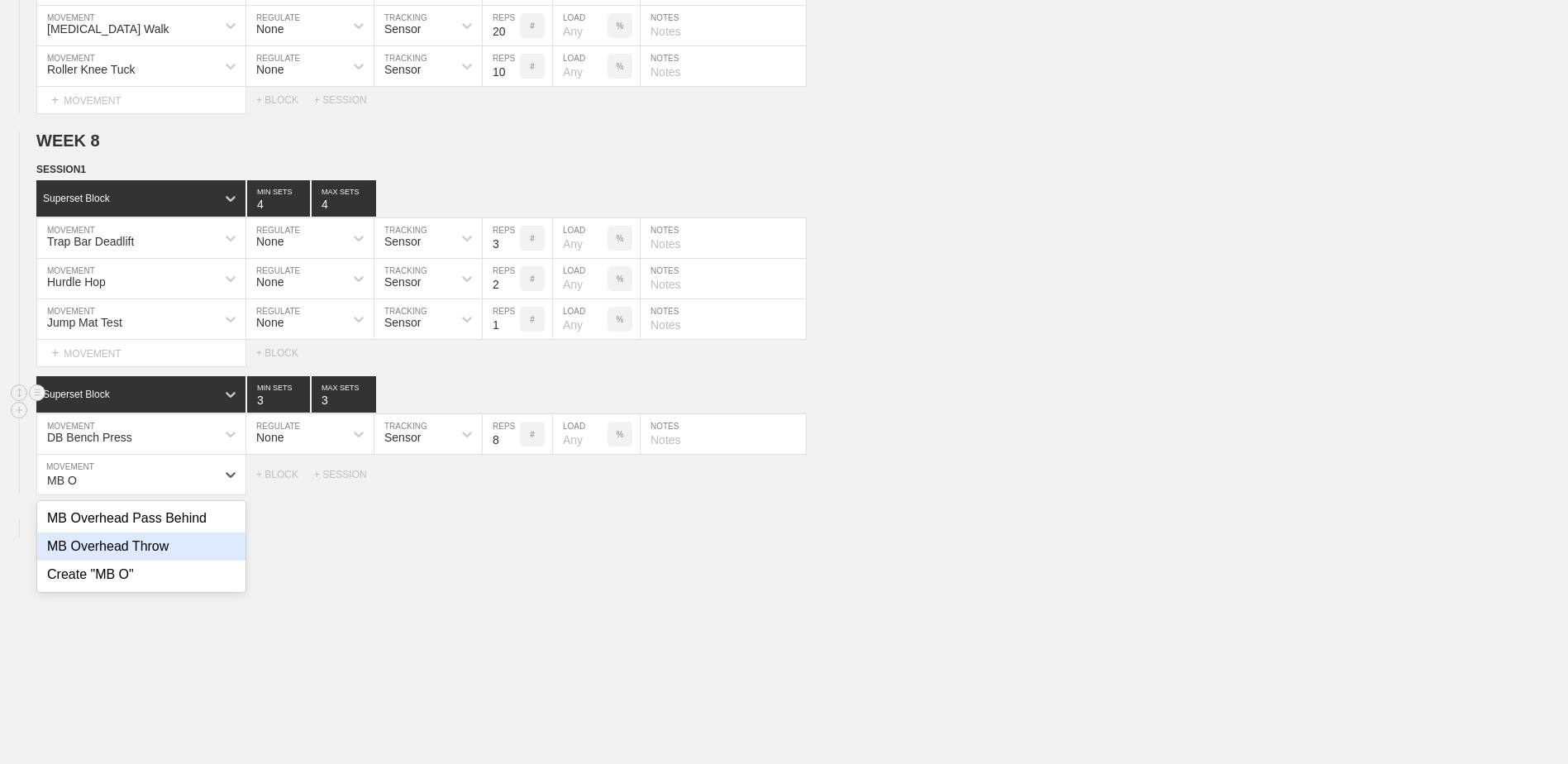
click at [192, 554] on div "MB Overhead Throw" at bounding box center [141, 547] width 208 height 28
type input "MB O"
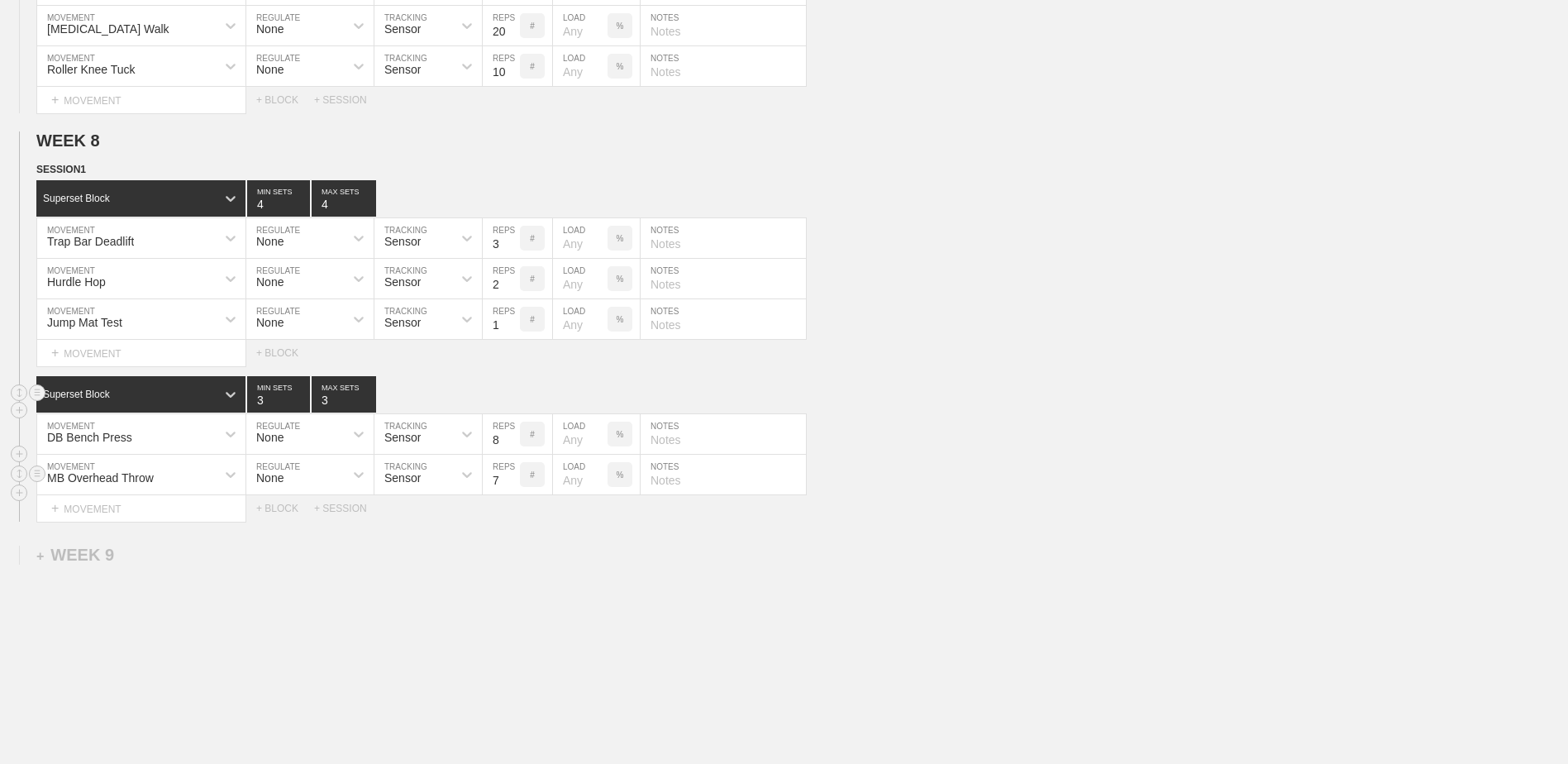
click at [514, 494] on input "7" at bounding box center [501, 474] width 37 height 40
click at [514, 494] on input "6" at bounding box center [501, 474] width 37 height 40
click at [514, 494] on input "5" at bounding box center [501, 474] width 37 height 40
type input "4"
click at [514, 494] on input "4" at bounding box center [501, 474] width 37 height 40
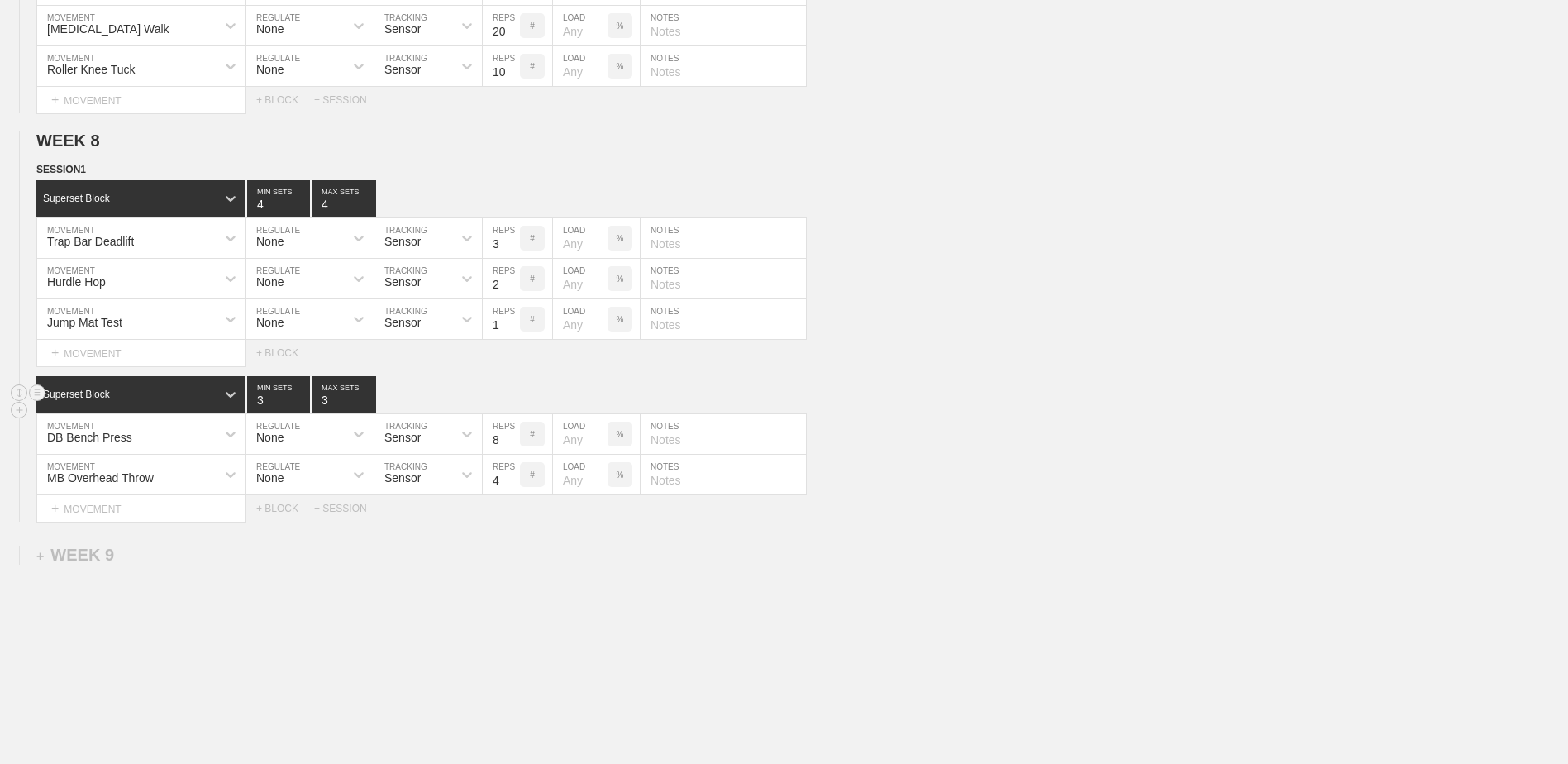
click at [212, 523] on div "Select..." at bounding box center [141, 508] width 210 height 28
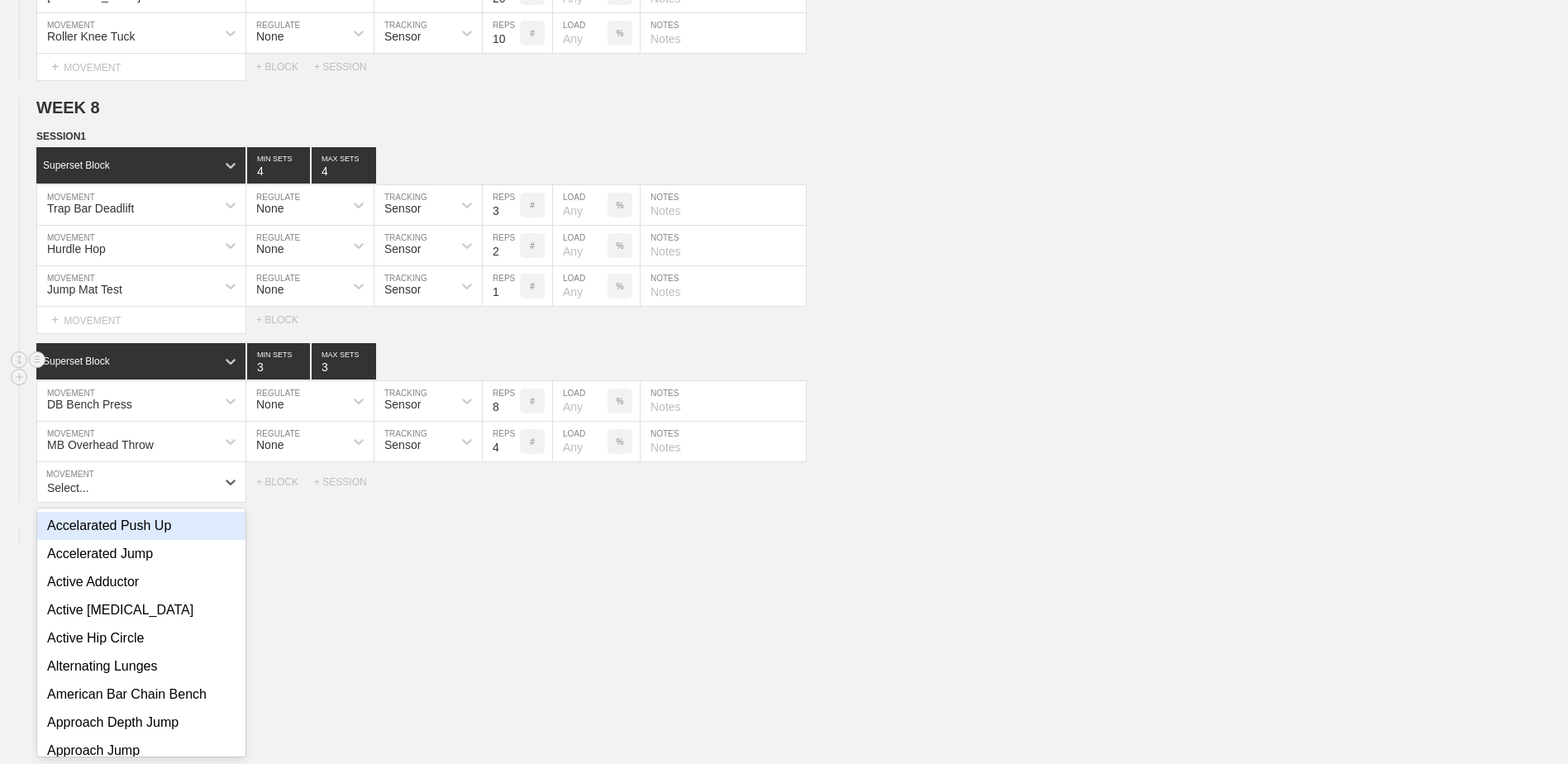
scroll to position [5044, 0]
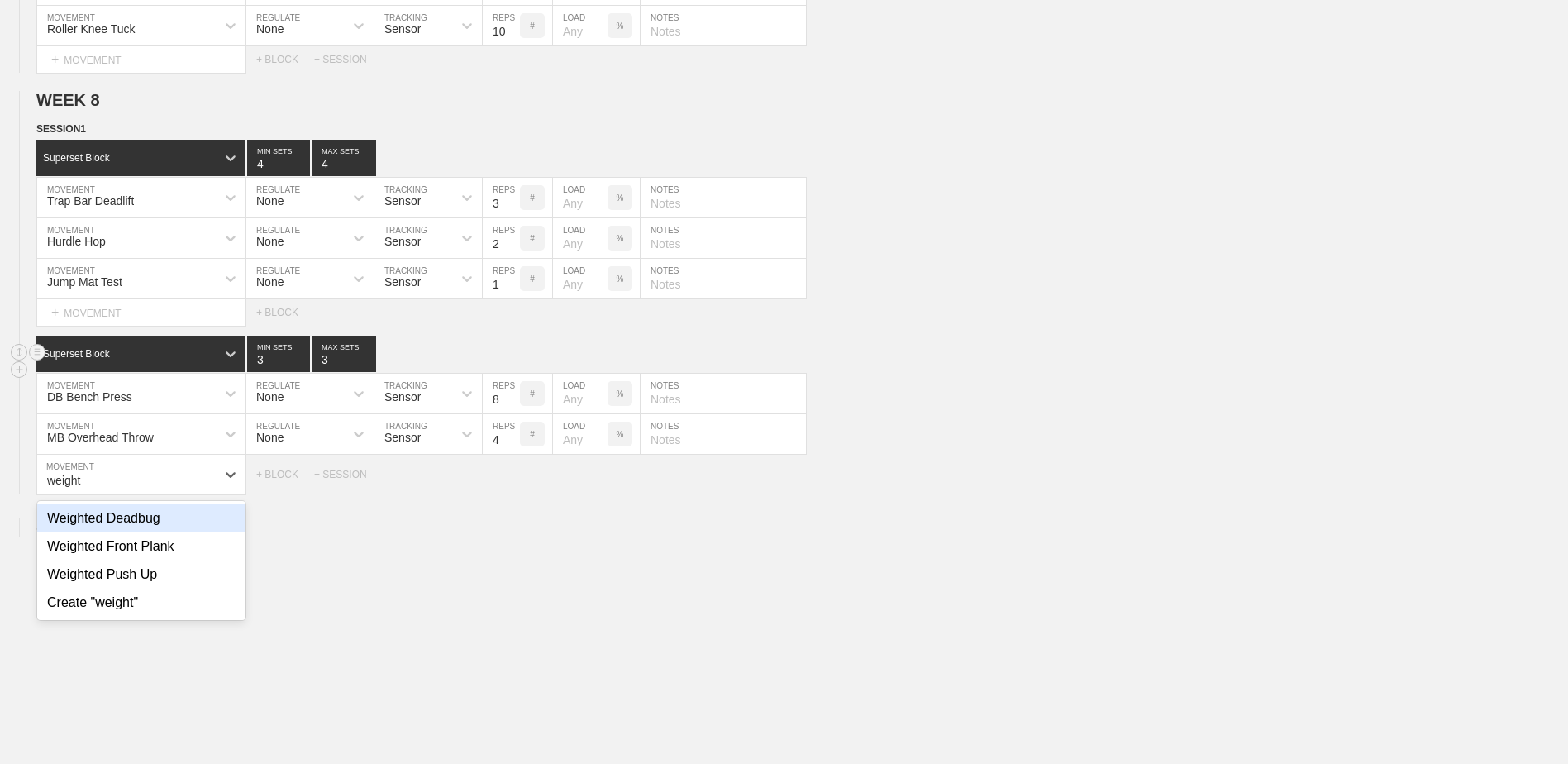
click at [200, 528] on div "Weighted Deadbug" at bounding box center [141, 518] width 208 height 28
type input "weight"
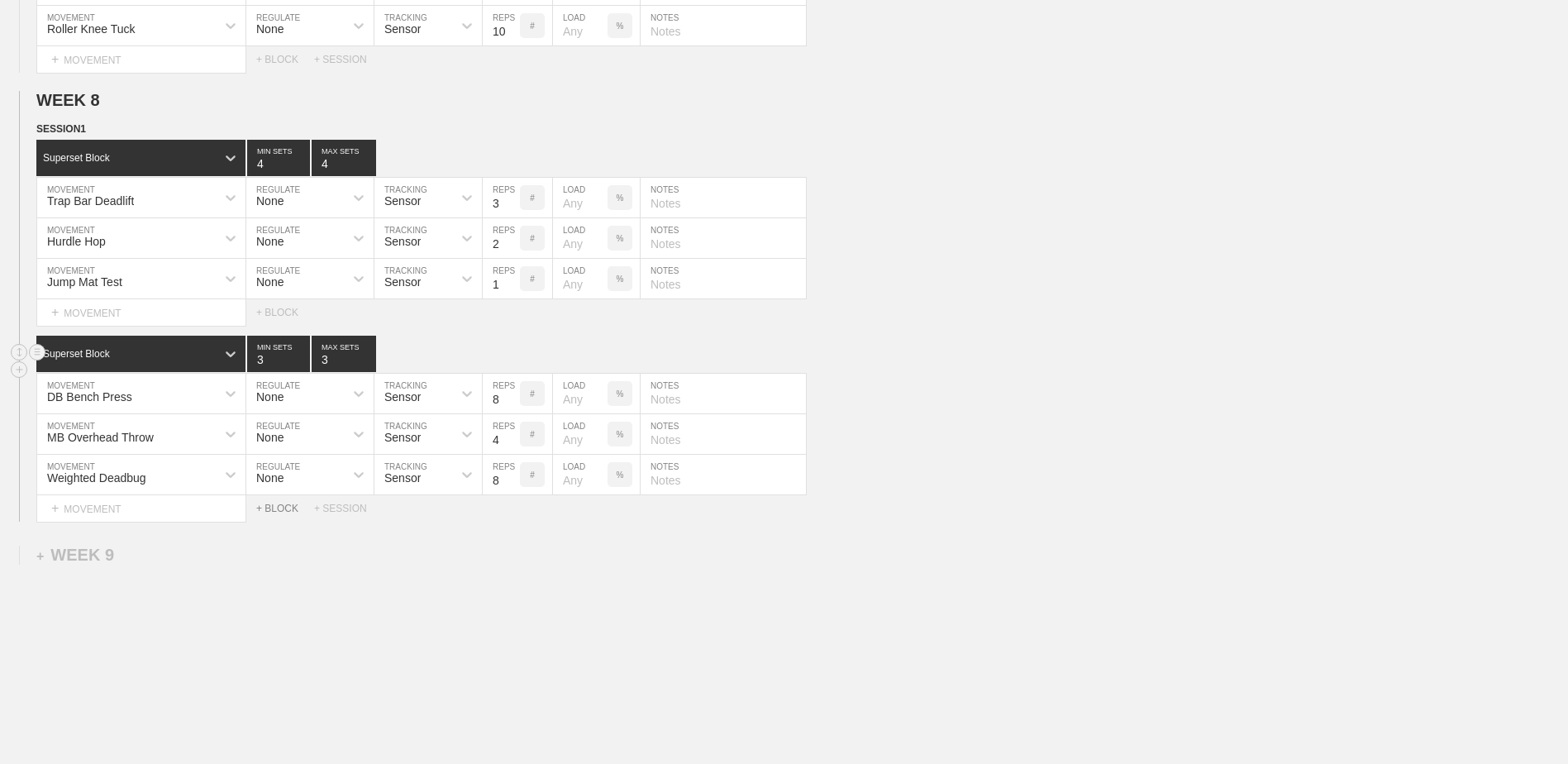
click at [275, 511] on div "+ BLOCK" at bounding box center [285, 508] width 58 height 12
click at [160, 555] on div "Standard Block" at bounding box center [126, 549] width 179 height 15
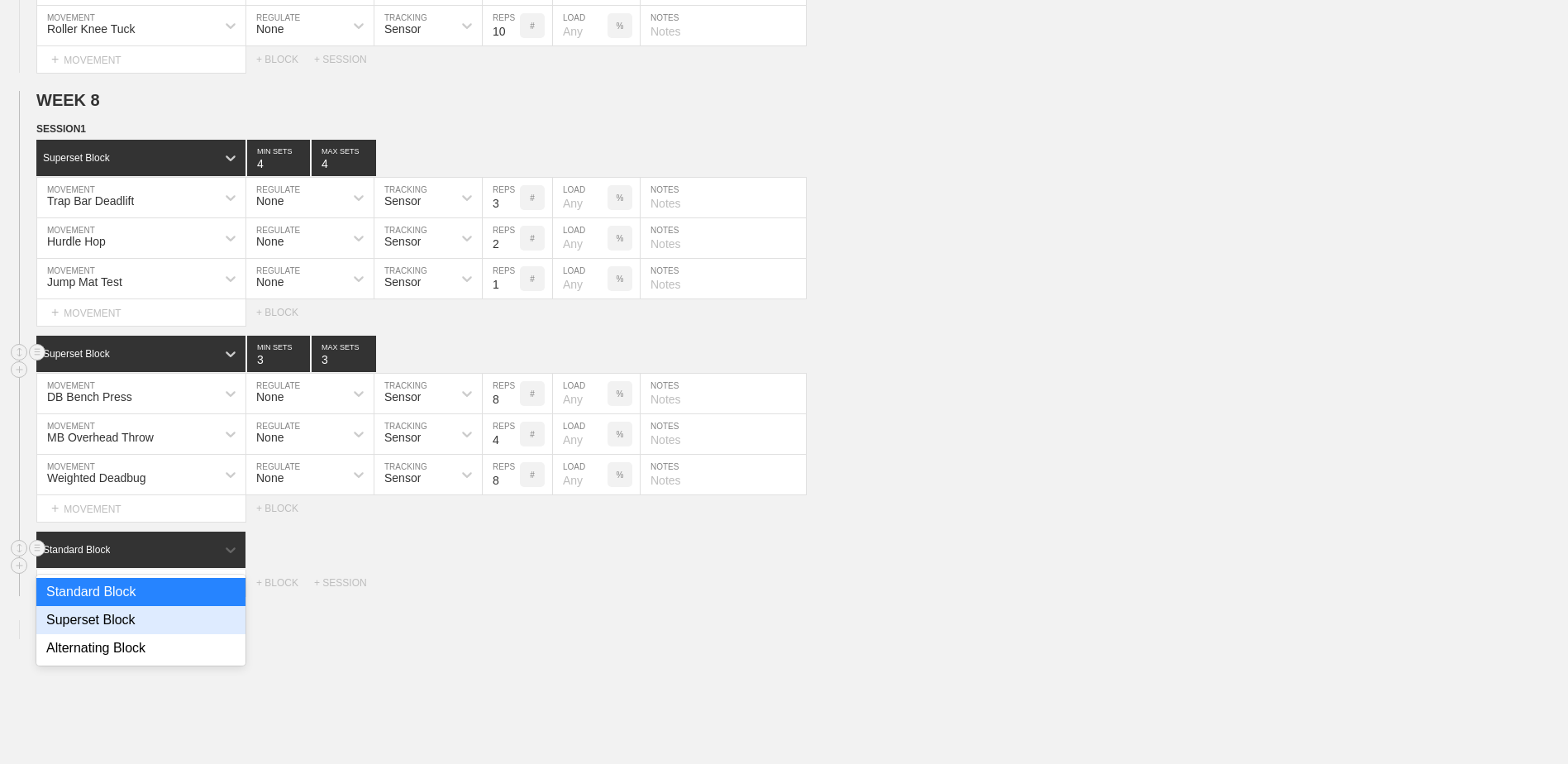
click at [152, 628] on div "Superset Block" at bounding box center [141, 620] width 209 height 28
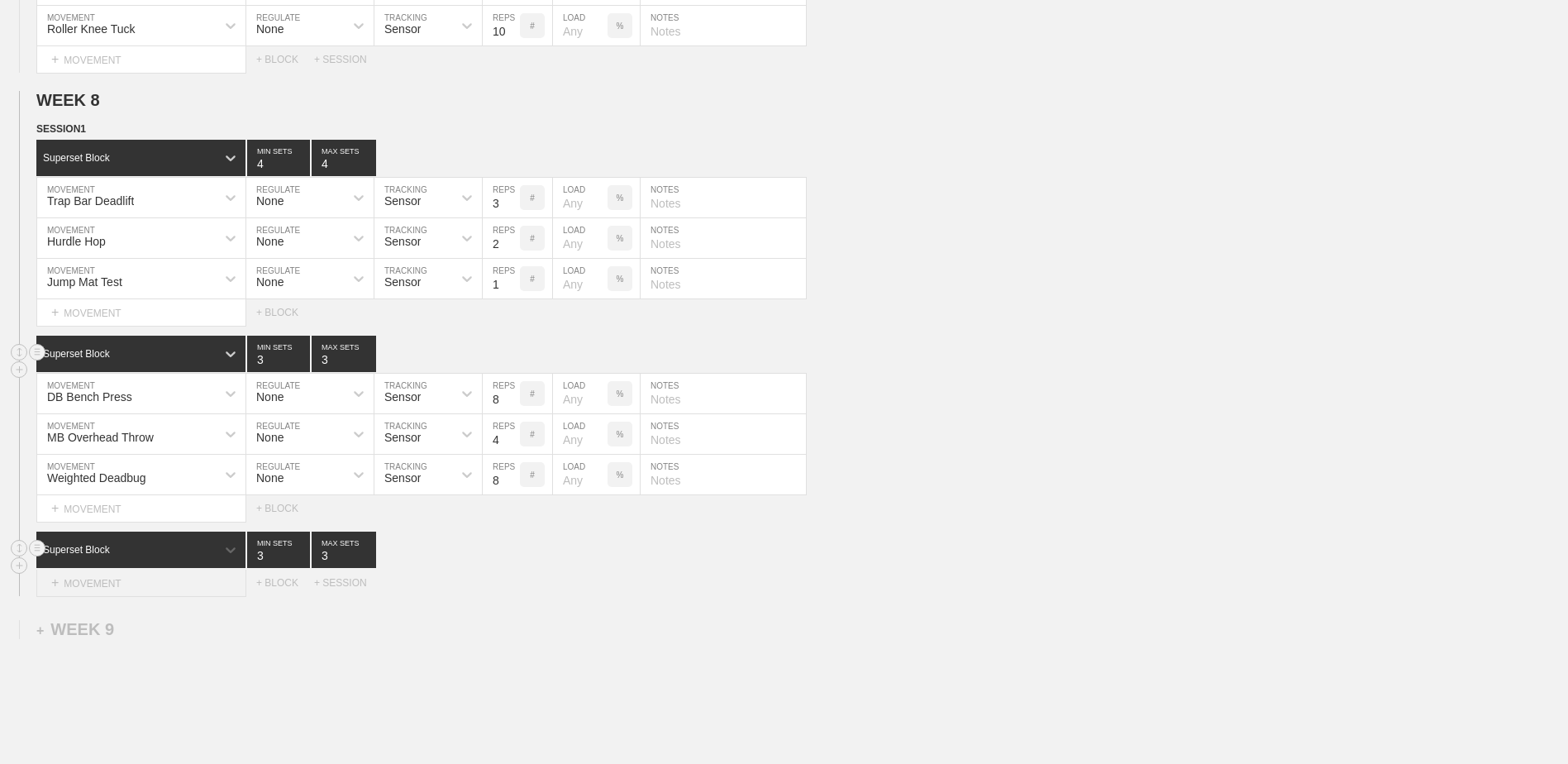
click at [137, 595] on div "+ MOVEMENT" at bounding box center [141, 583] width 210 height 28
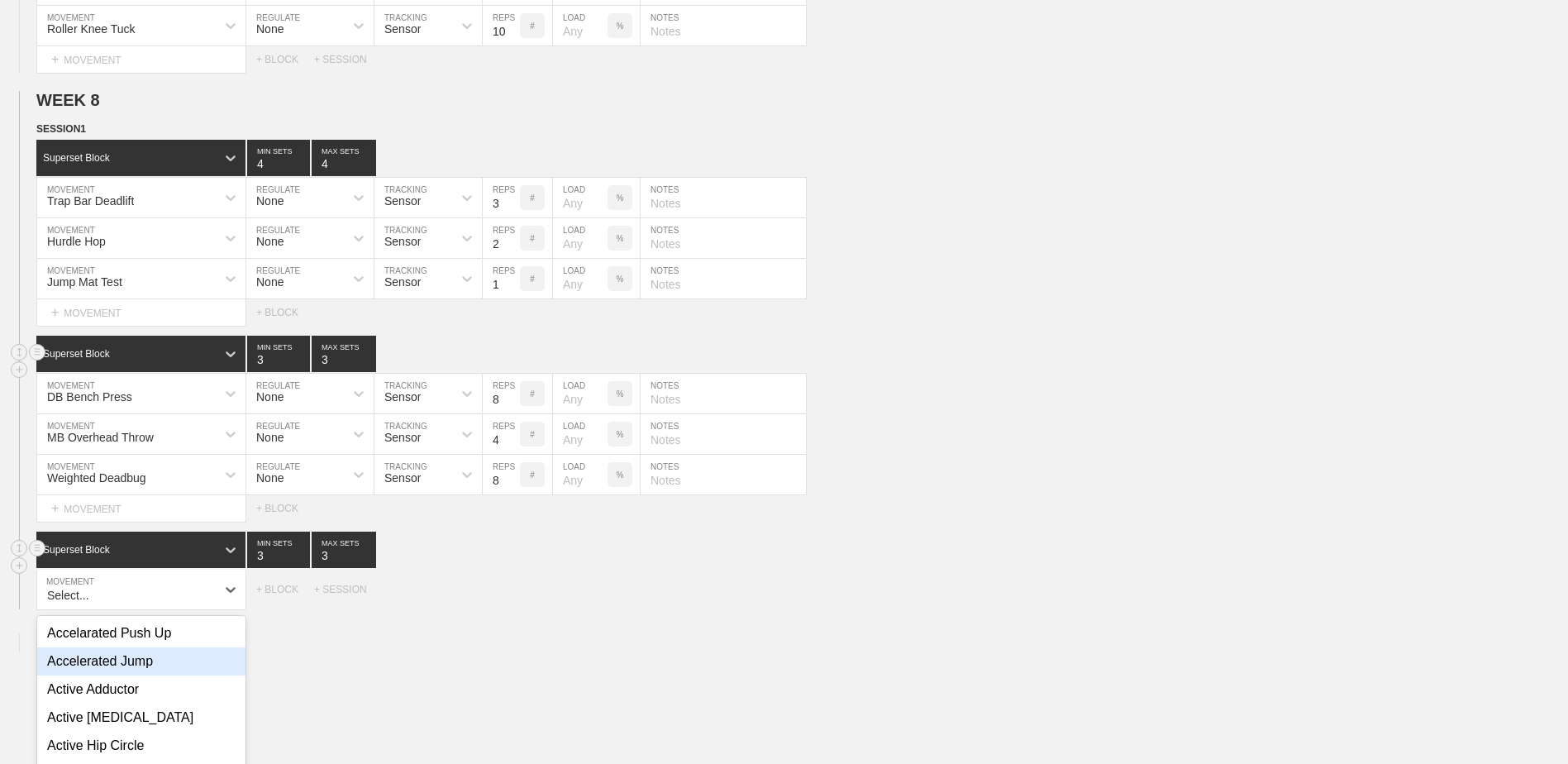
scroll to position [5159, 0]
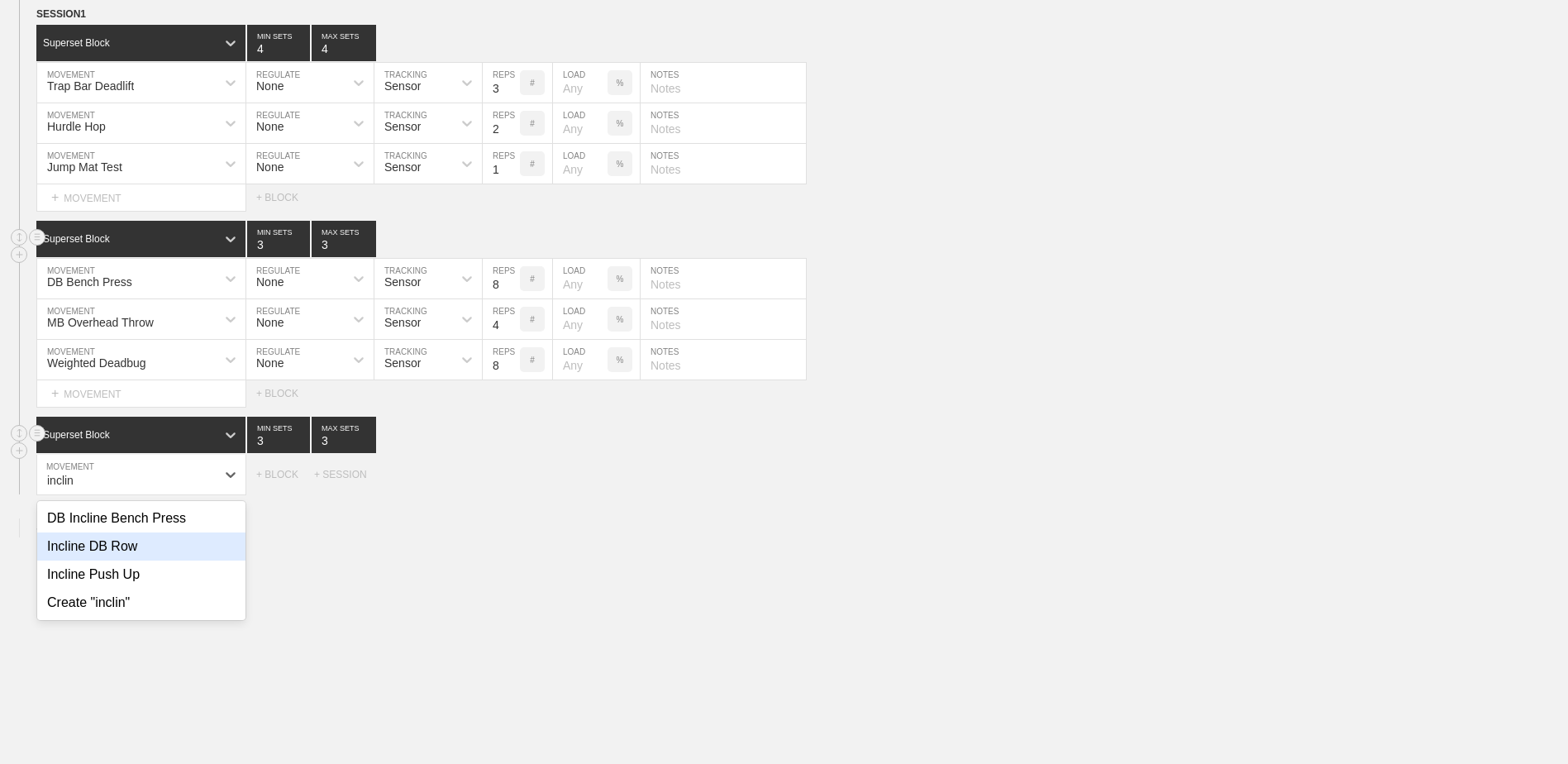
click at [143, 561] on div "Incline DB Row" at bounding box center [141, 547] width 208 height 28
type input "inclin"
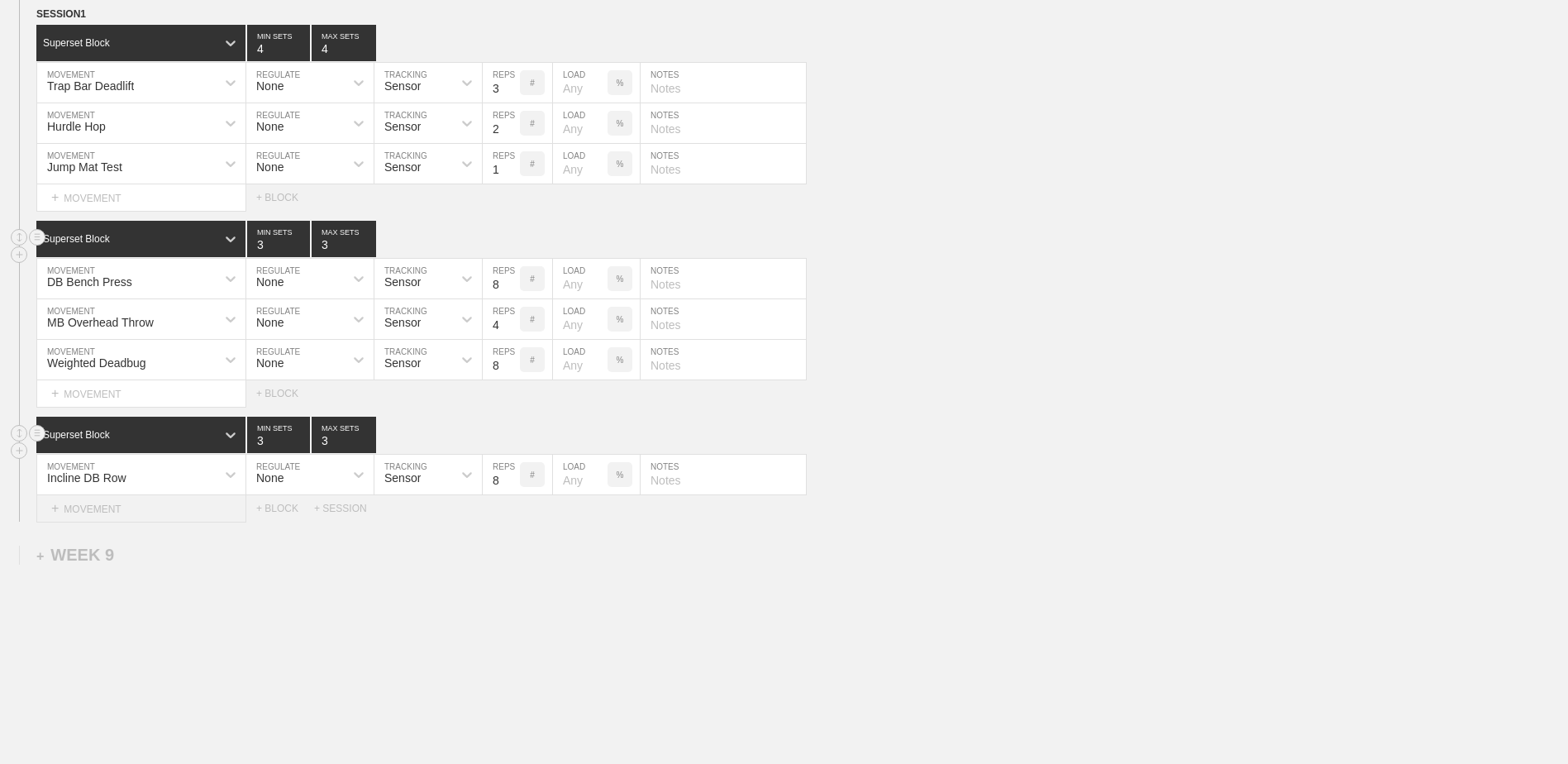
click at [134, 516] on div "+ MOVEMENT" at bounding box center [141, 508] width 210 height 28
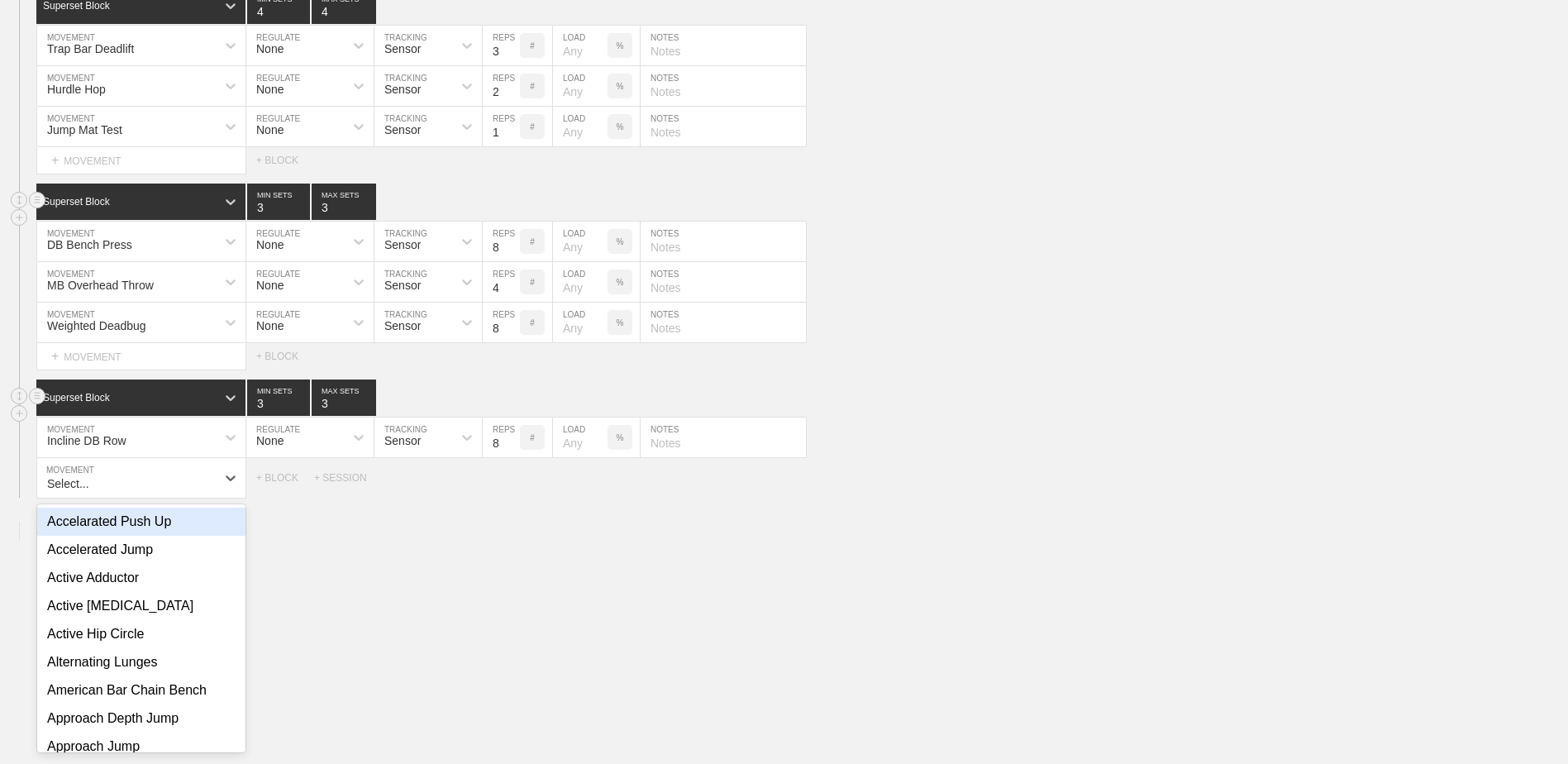
scroll to position [5199, 0]
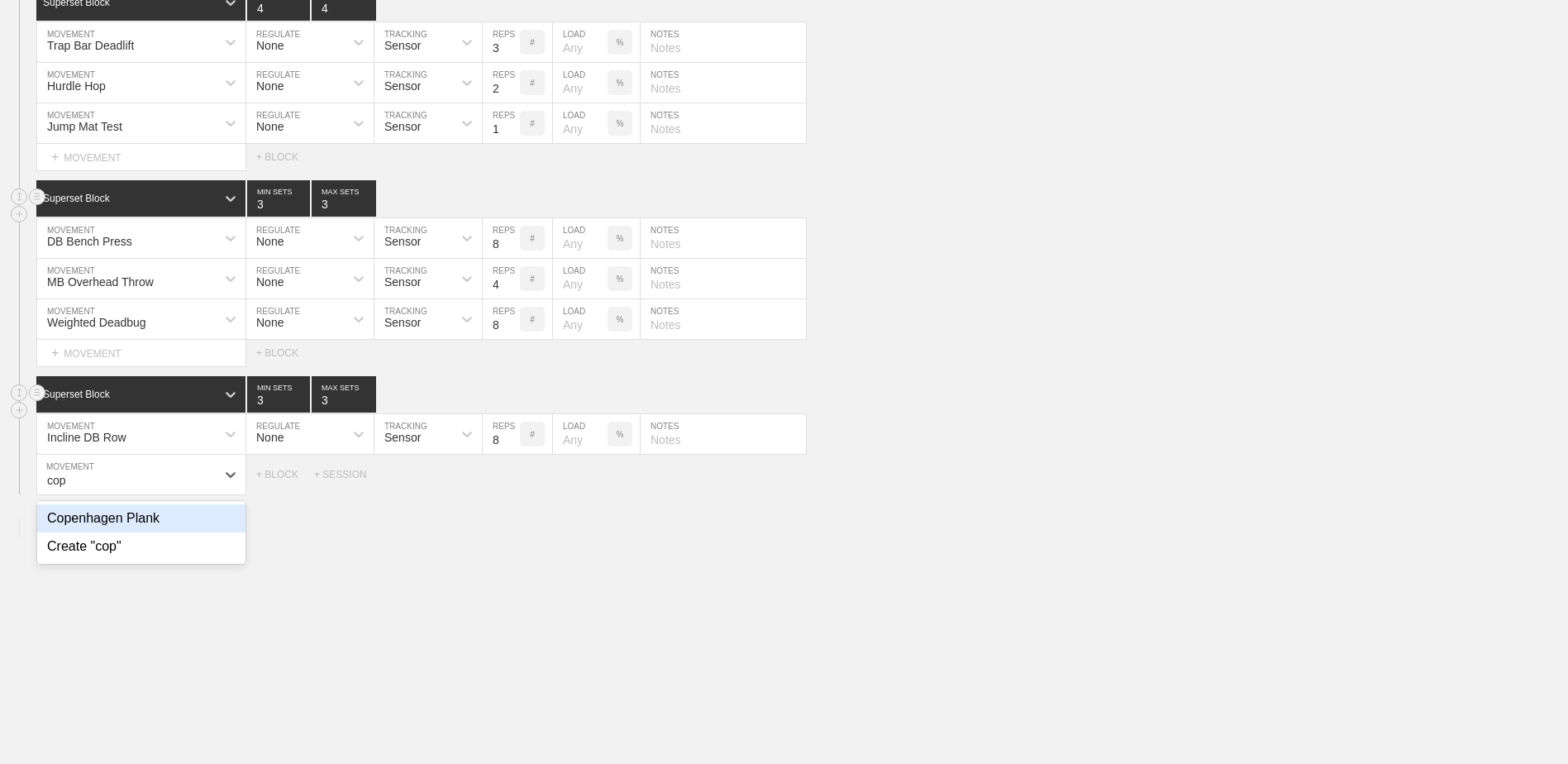
click at [130, 516] on div "Copenhagen Plank" at bounding box center [141, 518] width 208 height 28
type input "cop"
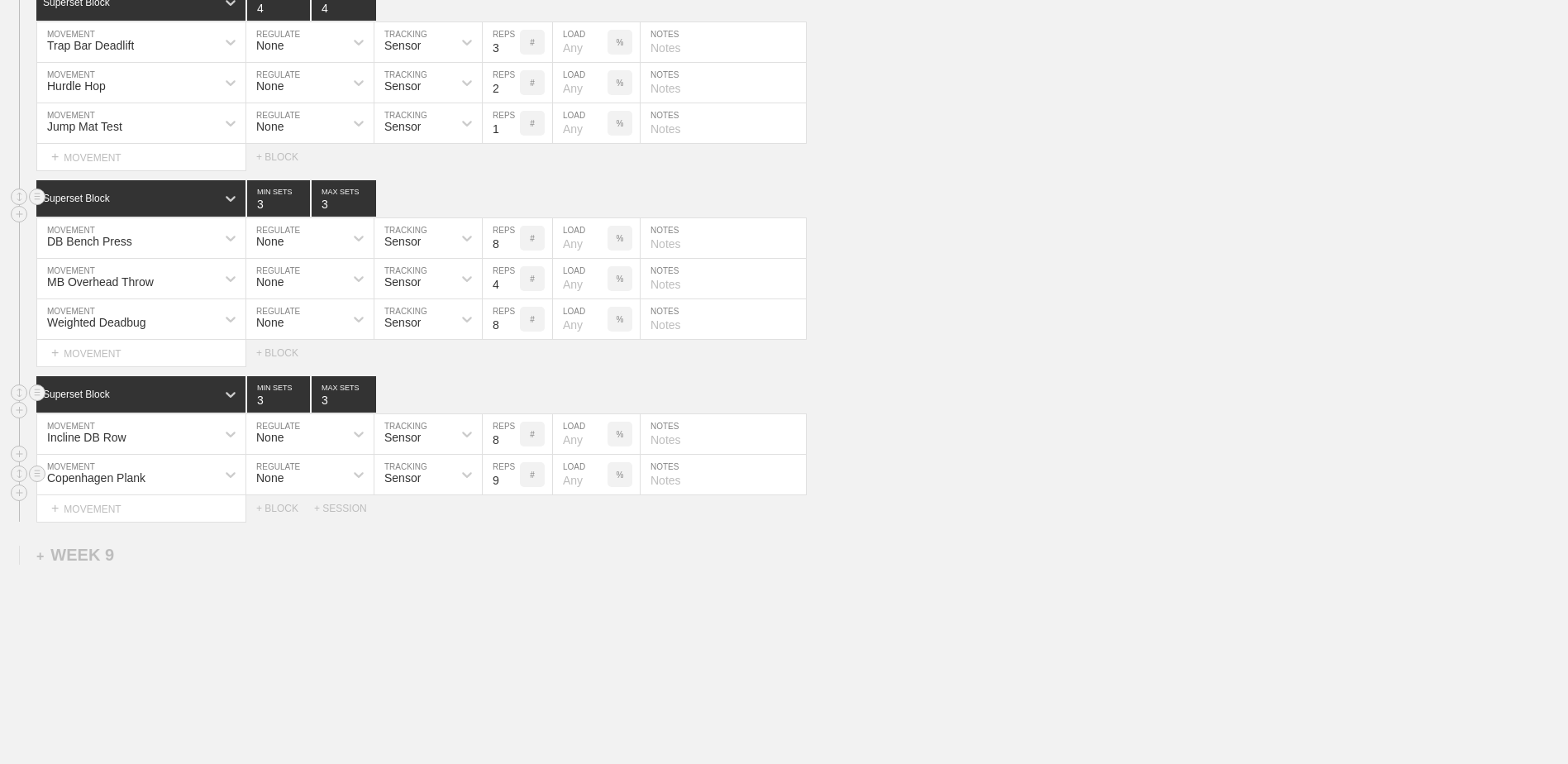
click at [506, 486] on input "9" at bounding box center [501, 474] width 37 height 40
click at [509, 485] on input "10" at bounding box center [501, 474] width 37 height 40
click at [509, 485] on input "11" at bounding box center [501, 474] width 37 height 40
click at [509, 485] on input "12" at bounding box center [501, 474] width 37 height 40
click at [509, 485] on input "13" at bounding box center [501, 474] width 37 height 40
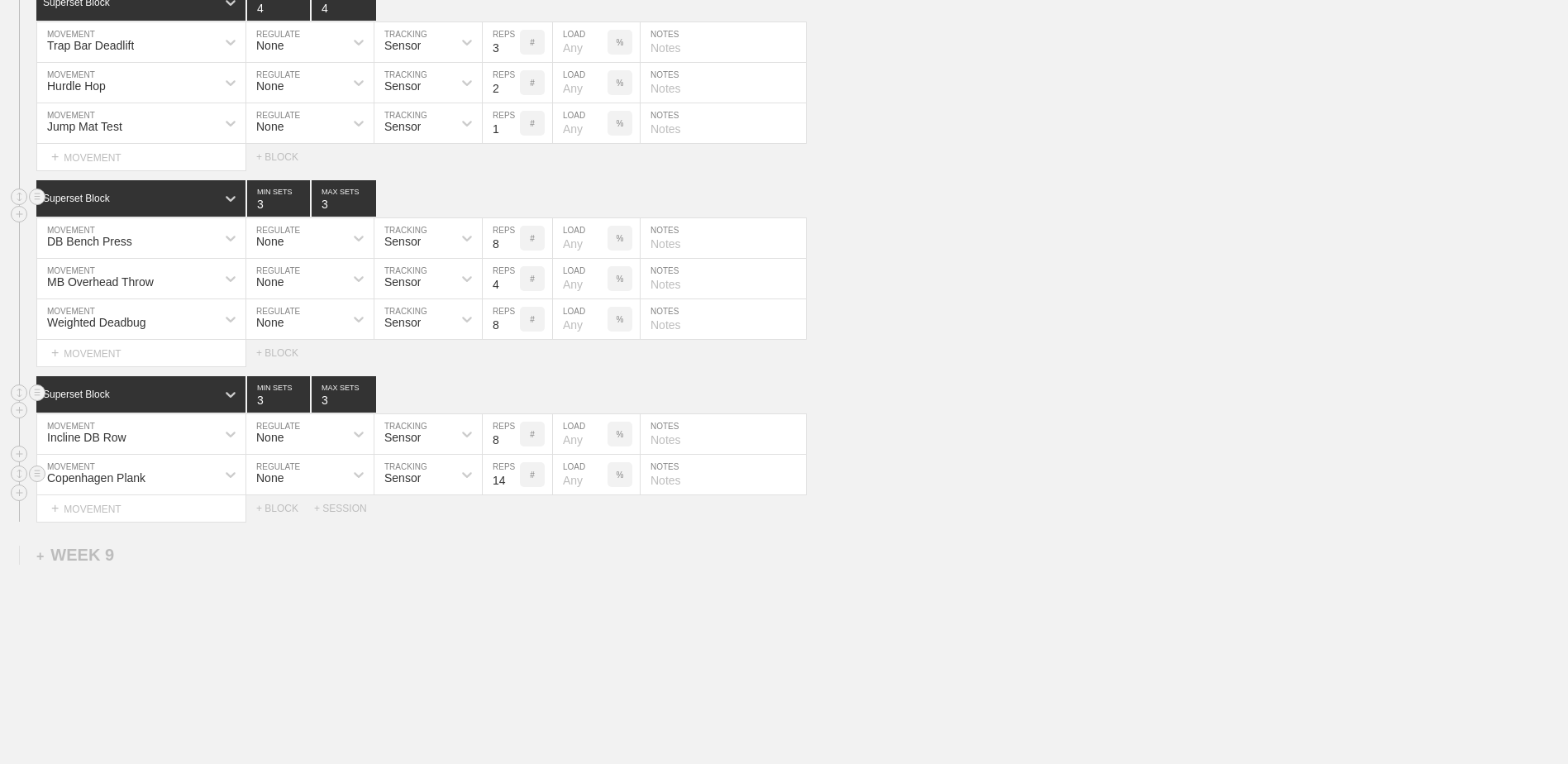
click at [509, 485] on input "14" at bounding box center [501, 474] width 37 height 40
click at [509, 485] on input "15" at bounding box center [501, 474] width 37 height 40
click at [509, 485] on input "16" at bounding box center [501, 474] width 37 height 40
click at [509, 485] on input "17" at bounding box center [501, 474] width 37 height 40
click at [509, 485] on input "18" at bounding box center [501, 474] width 37 height 40
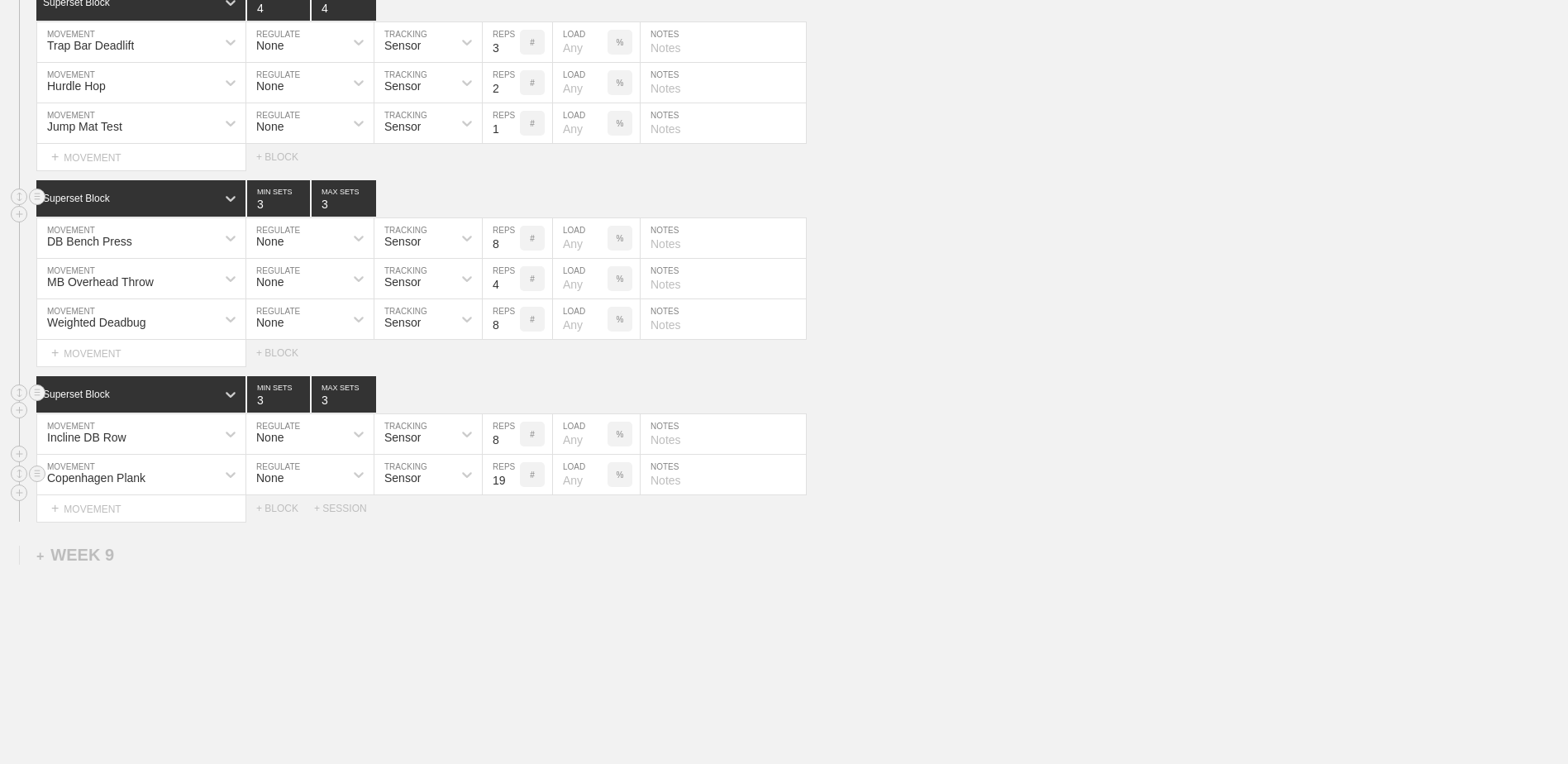
click at [509, 485] on input "19" at bounding box center [501, 474] width 37 height 40
type input "20"
click at [509, 485] on input "20" at bounding box center [501, 474] width 37 height 40
click at [144, 515] on div "+ MOVEMENT" at bounding box center [141, 508] width 210 height 28
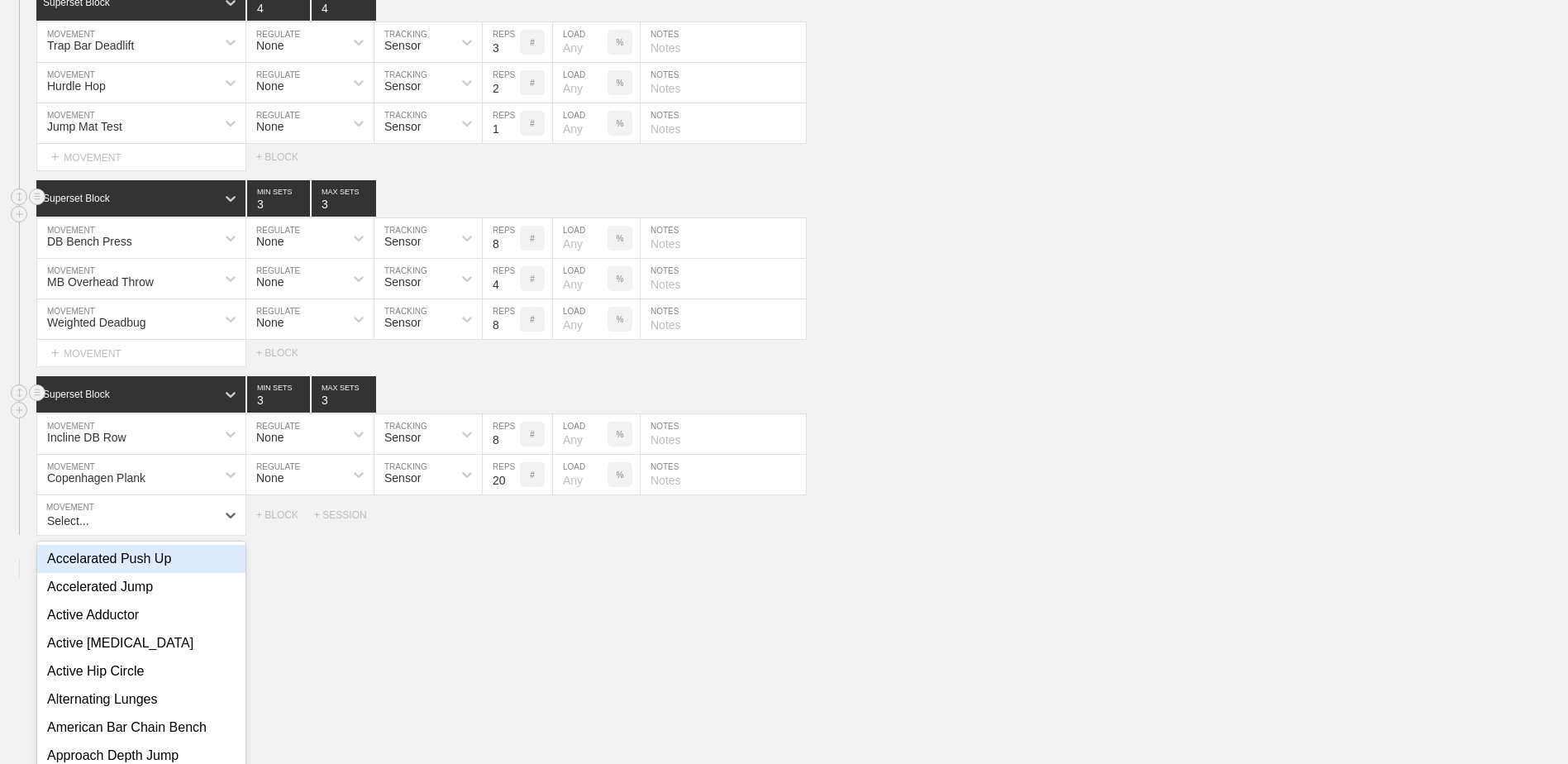
scroll to position [5240, 0]
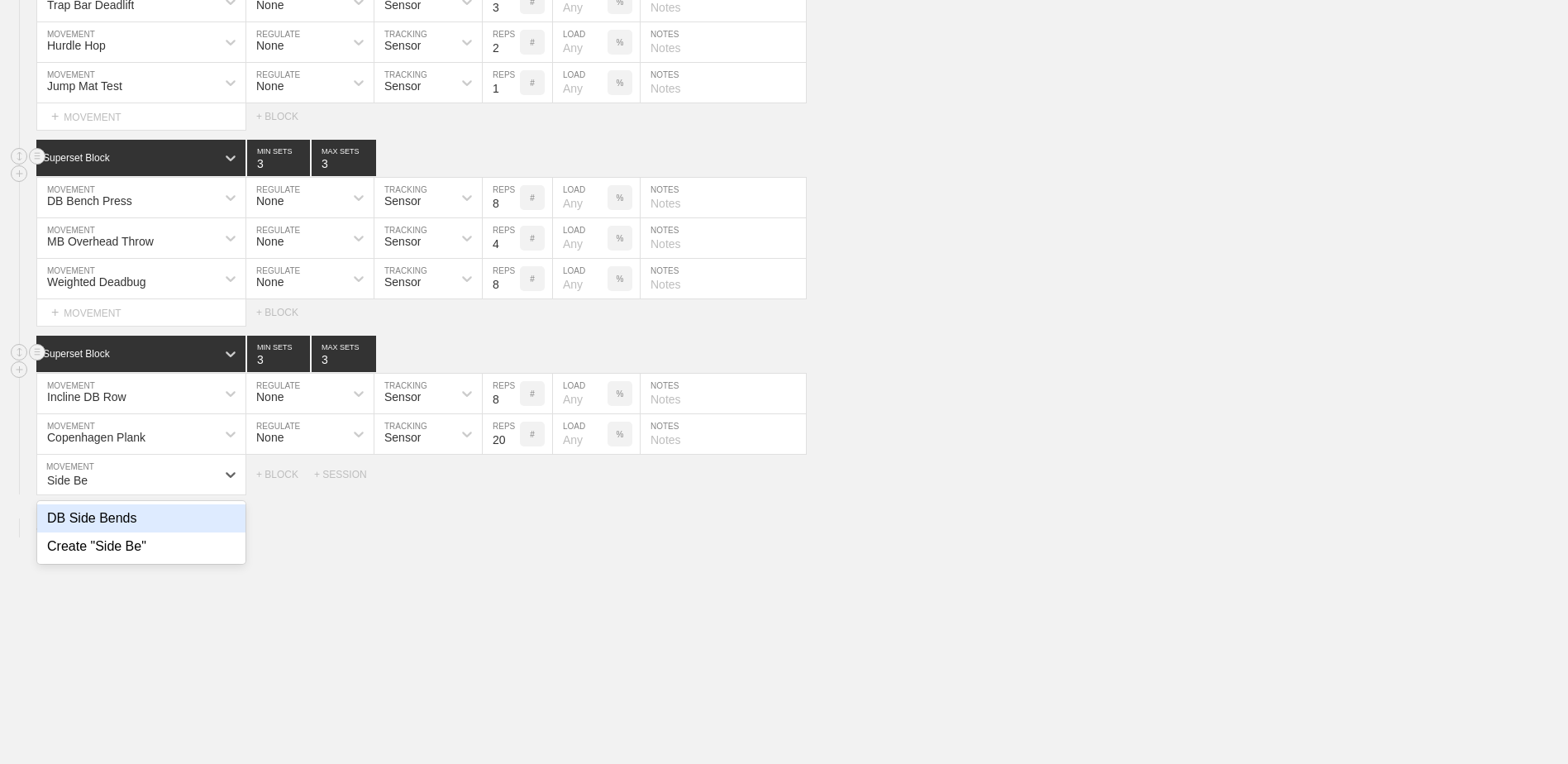
click at [145, 523] on div "DB Side Bends" at bounding box center [141, 518] width 208 height 28
type input "Side Be"
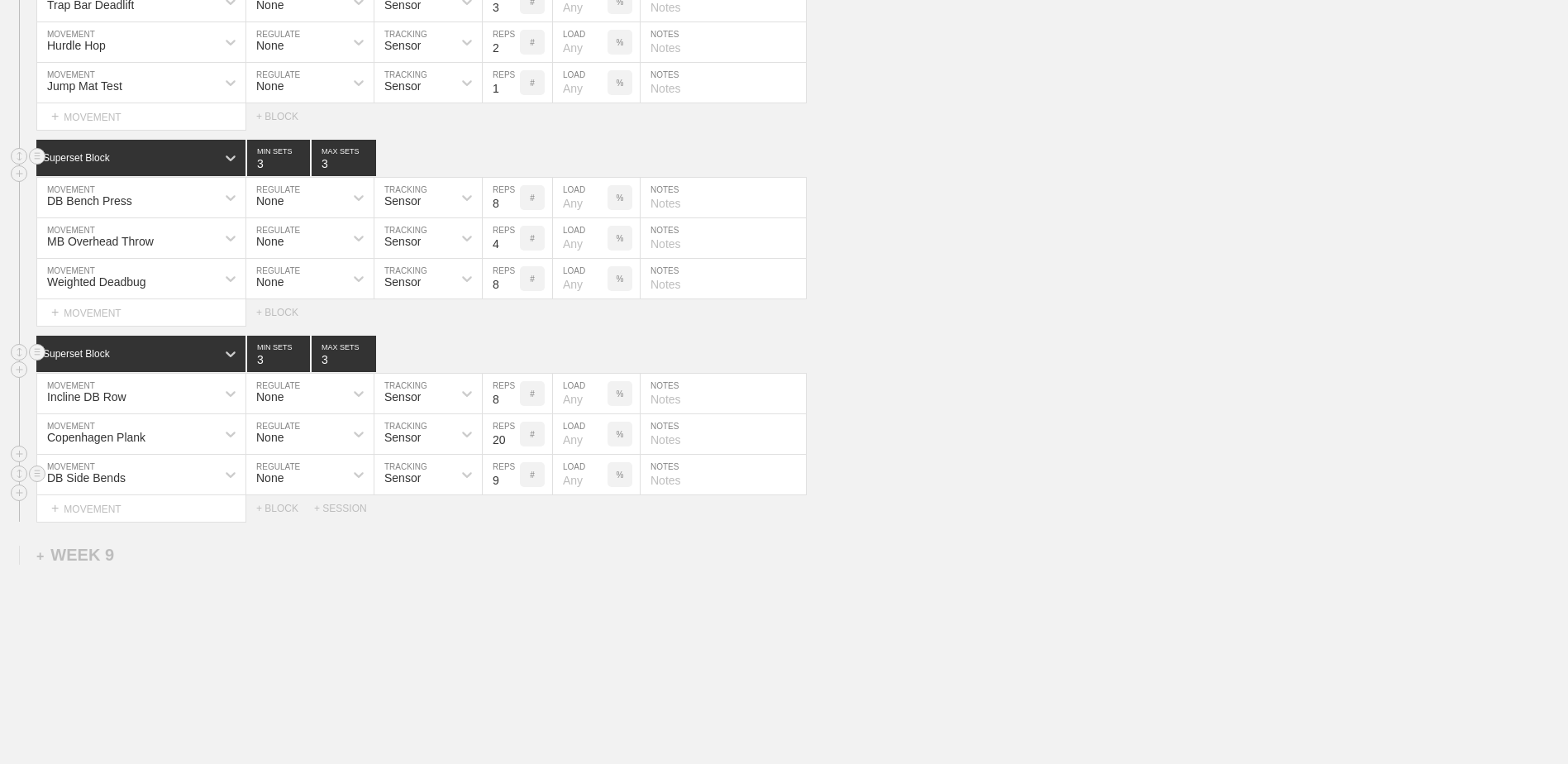
click at [514, 484] on input "9" at bounding box center [501, 474] width 37 height 40
type input "10"
click at [514, 484] on input "10" at bounding box center [501, 474] width 37 height 40
